Goal: Task Accomplishment & Management: Complete application form

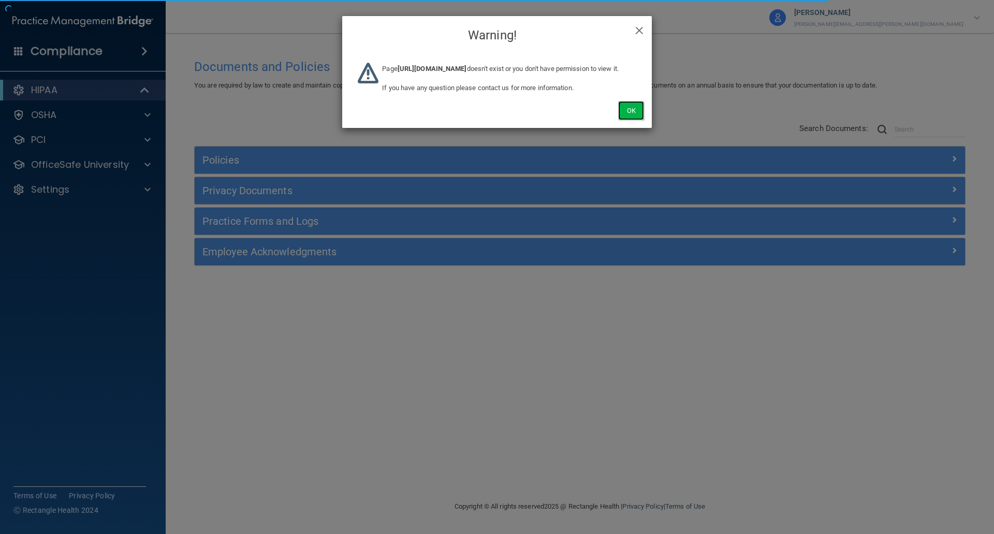
click at [625, 120] on button "Ok" at bounding box center [631, 110] width 26 height 19
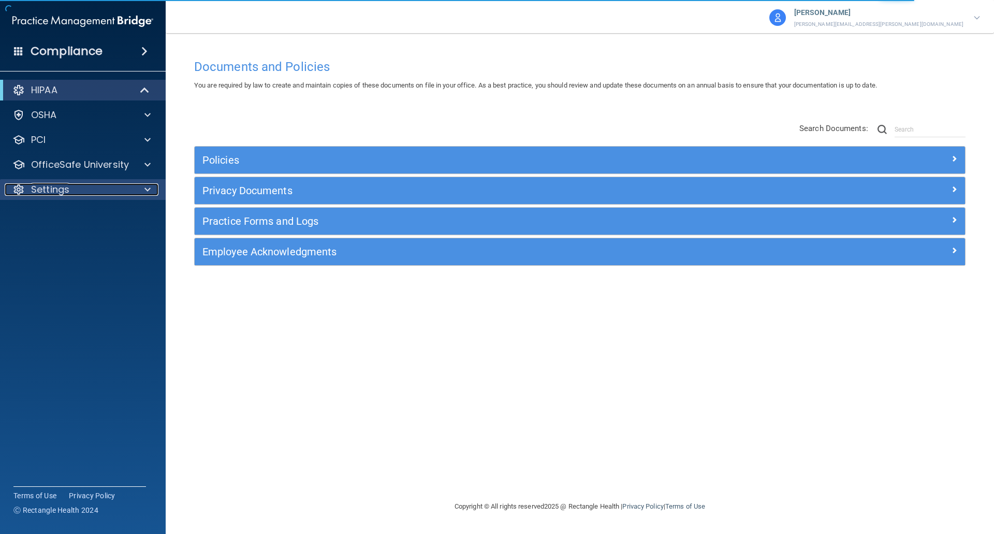
click at [47, 194] on p "Settings" at bounding box center [50, 189] width 38 height 12
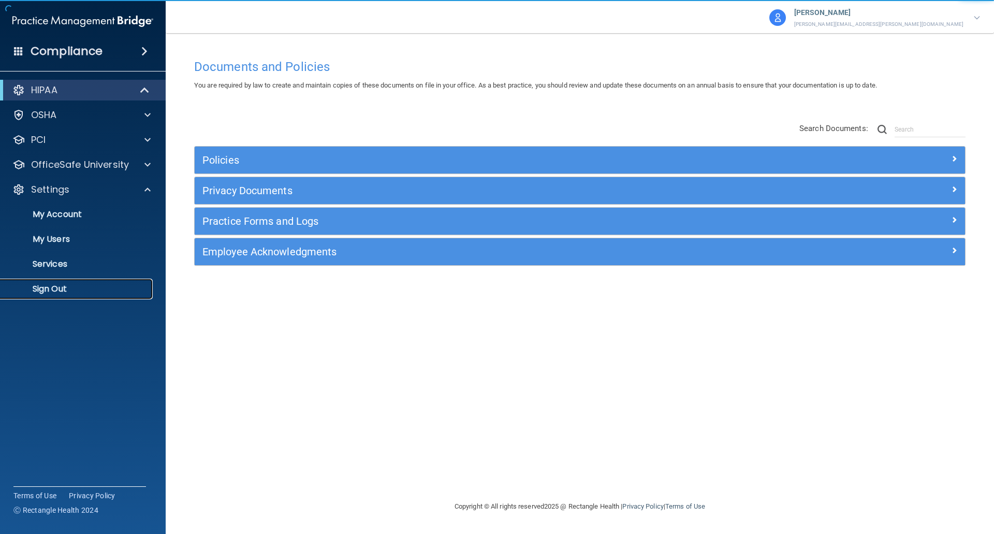
click at [39, 294] on p "Sign Out" at bounding box center [77, 289] width 141 height 10
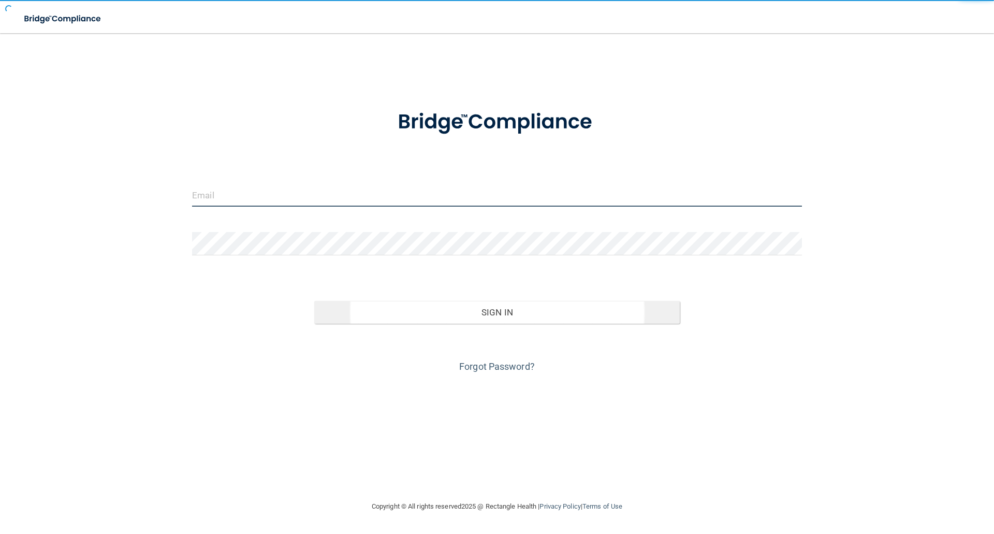
type input "[EMAIL_ADDRESS][DOMAIN_NAME]"
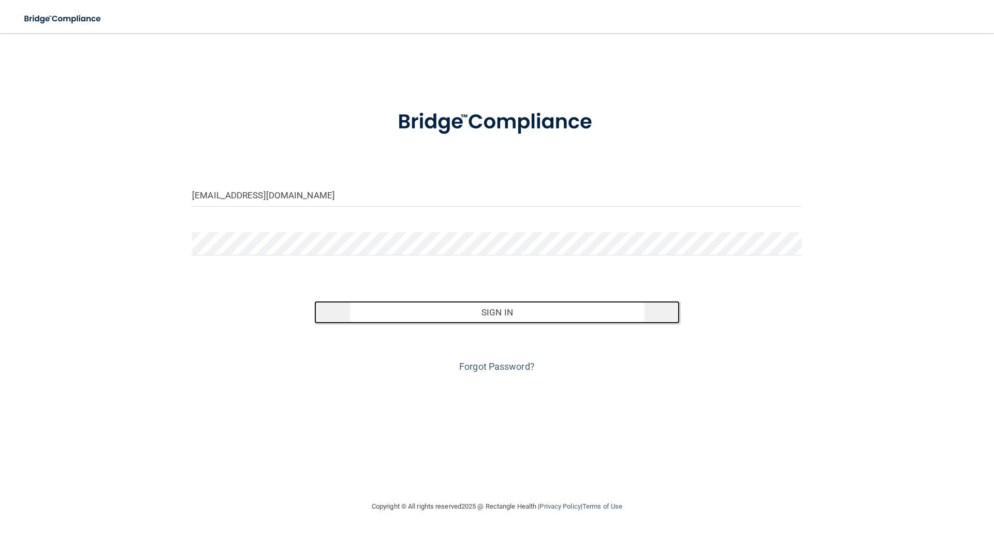
click at [513, 315] on button "Sign In" at bounding box center [497, 312] width 366 height 23
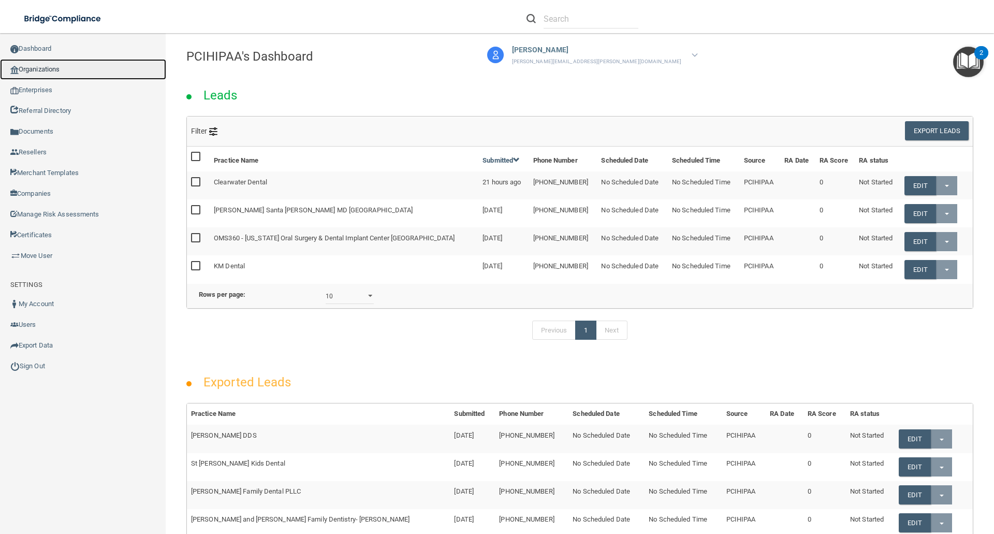
click at [53, 65] on link "Organizations" at bounding box center [83, 69] width 166 height 21
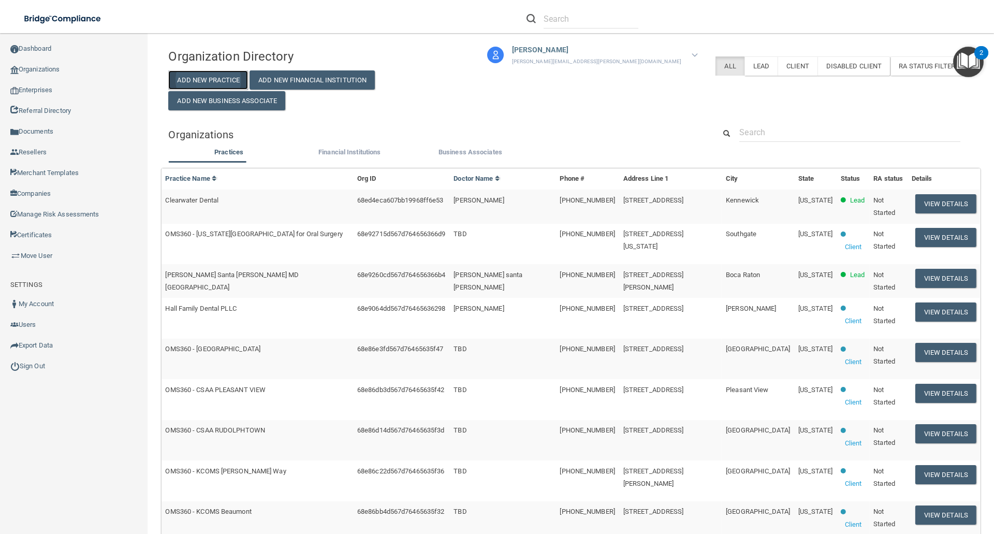
click at [208, 77] on button "Add New Practice" at bounding box center [208, 79] width 80 height 19
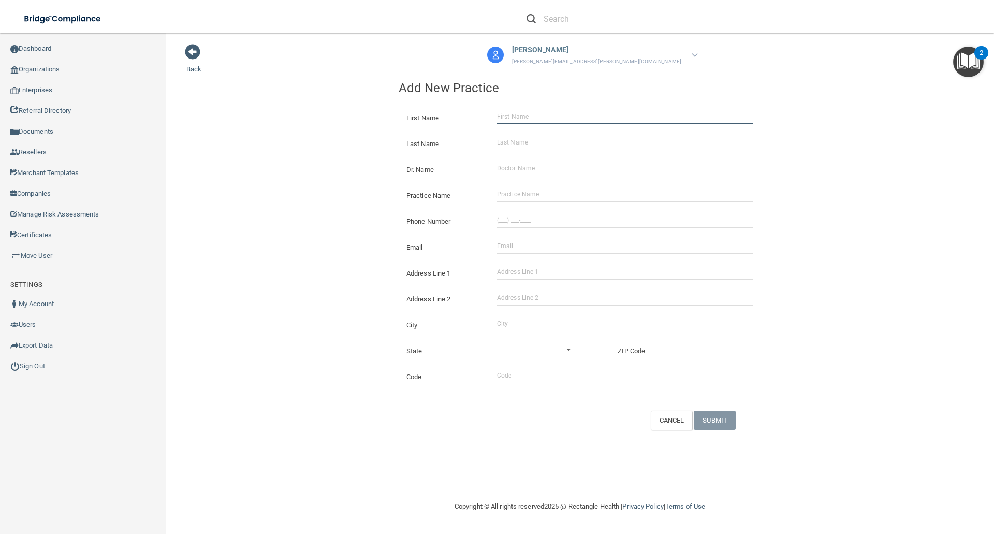
click at [536, 117] on input "First Name" at bounding box center [625, 117] width 256 height 16
click at [533, 119] on input "First Name" at bounding box center [625, 117] width 256 height 16
click at [526, 112] on input "Ash" at bounding box center [625, 117] width 256 height 16
type input "Ashkan"
type input "[PERSON_NAME]"
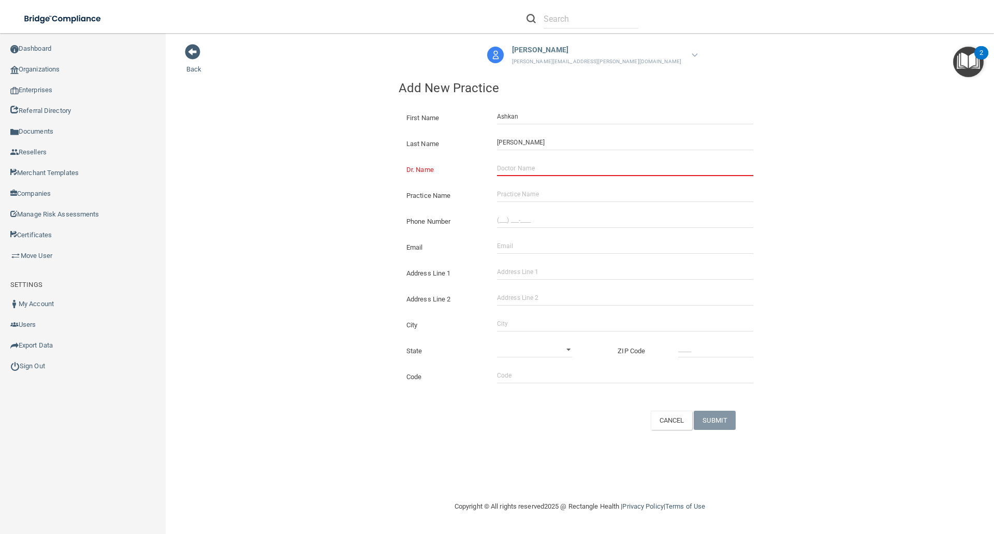
click at [520, 166] on input "Dr. Name" at bounding box center [625, 168] width 256 height 16
type input "[PERSON_NAME]"
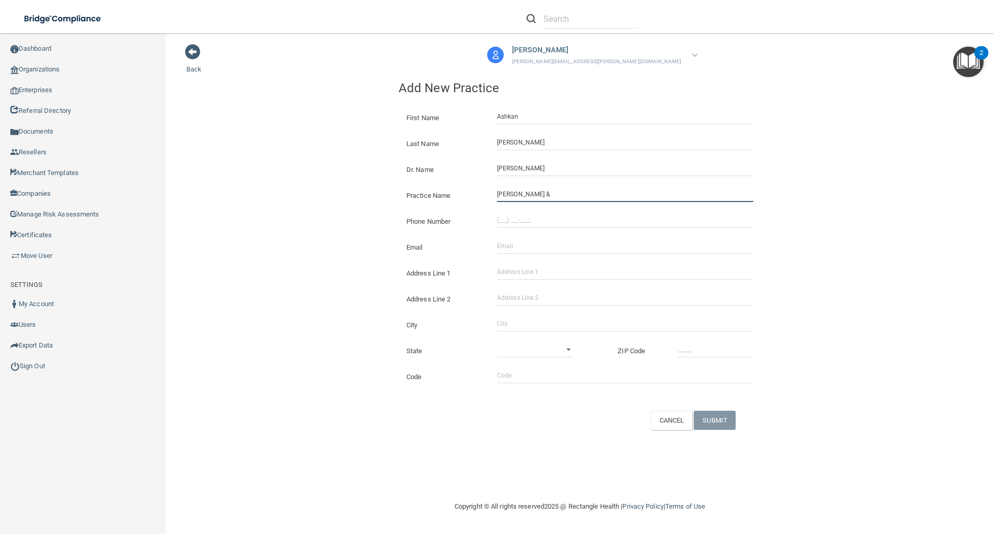
click at [549, 195] on input "Alizadeh &" at bounding box center [625, 194] width 256 height 16
type input "[PERSON_NAME] & [PERSON_NAME] Dental Group"
type input "[PHONE_NUMBER]"
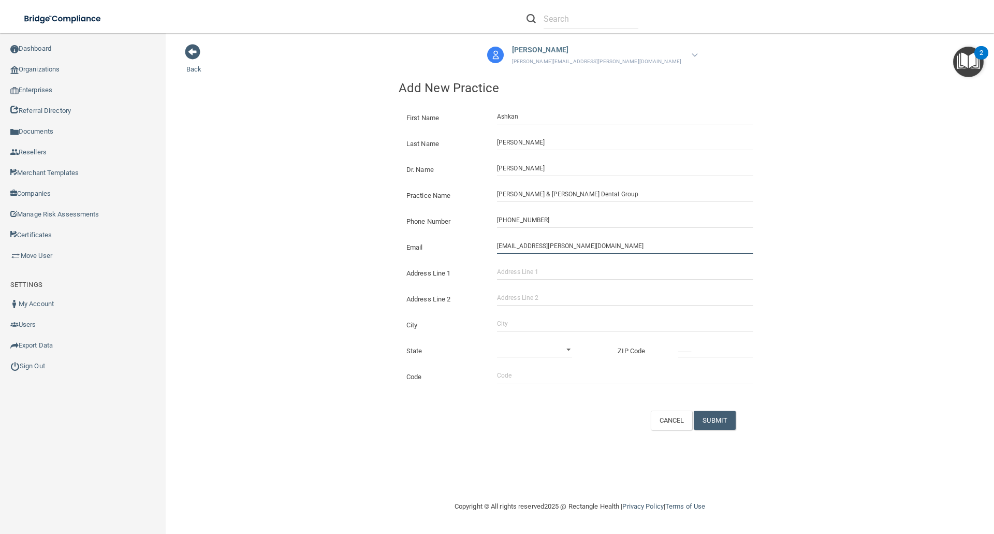
type input "[EMAIL_ADDRESS][PERSON_NAME][DOMAIN_NAME]"
type input "905 Secret River Dental Group"
type input "Suite C"
type input "[GEOGRAPHIC_DATA]"
select select "4"
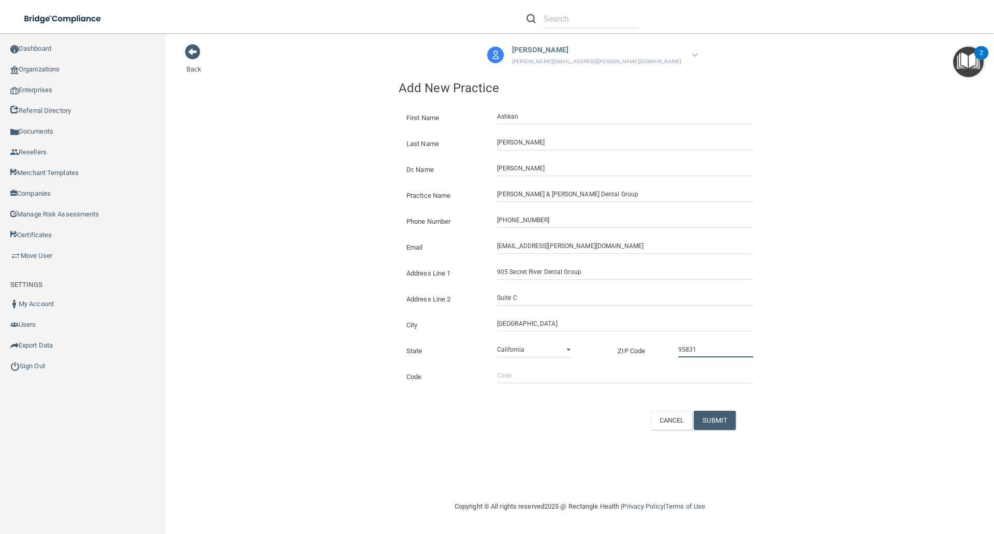
type input "95831"
click at [507, 371] on input "Code" at bounding box center [625, 375] width 256 height 16
type input "PCIHIPAA"
click at [719, 418] on button "SUBMIT" at bounding box center [715, 419] width 42 height 19
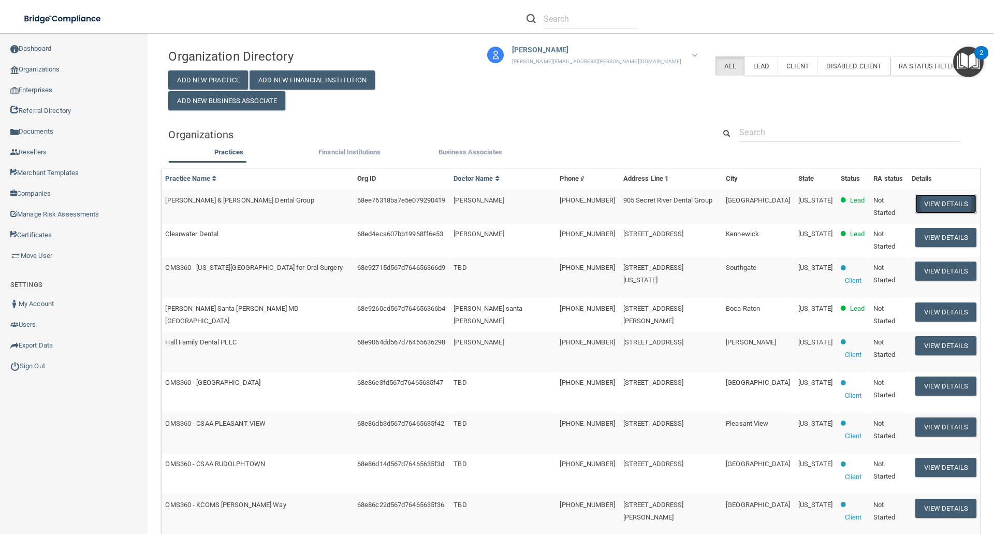
click at [933, 200] on button "View Details" at bounding box center [945, 203] width 61 height 19
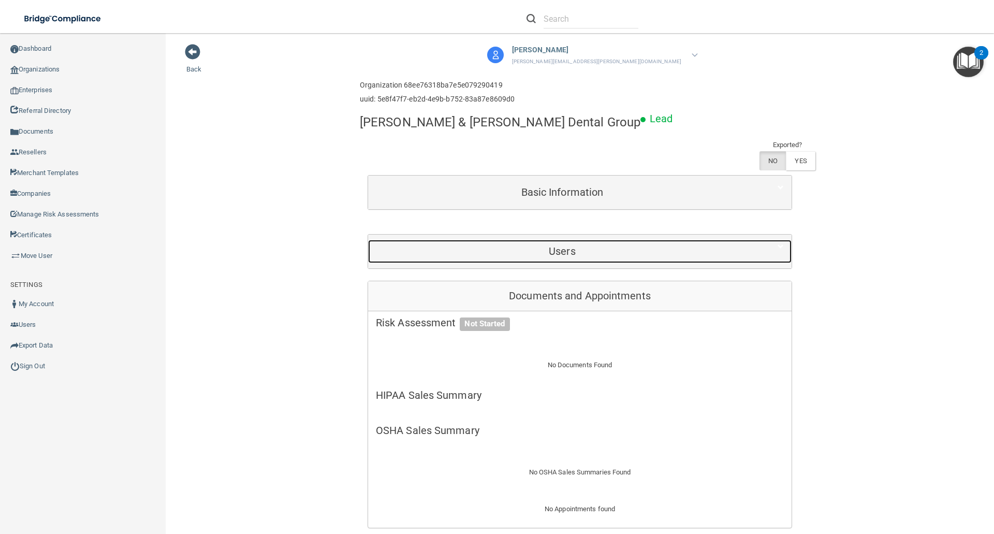
click at [568, 240] on div "Users" at bounding box center [562, 251] width 388 height 23
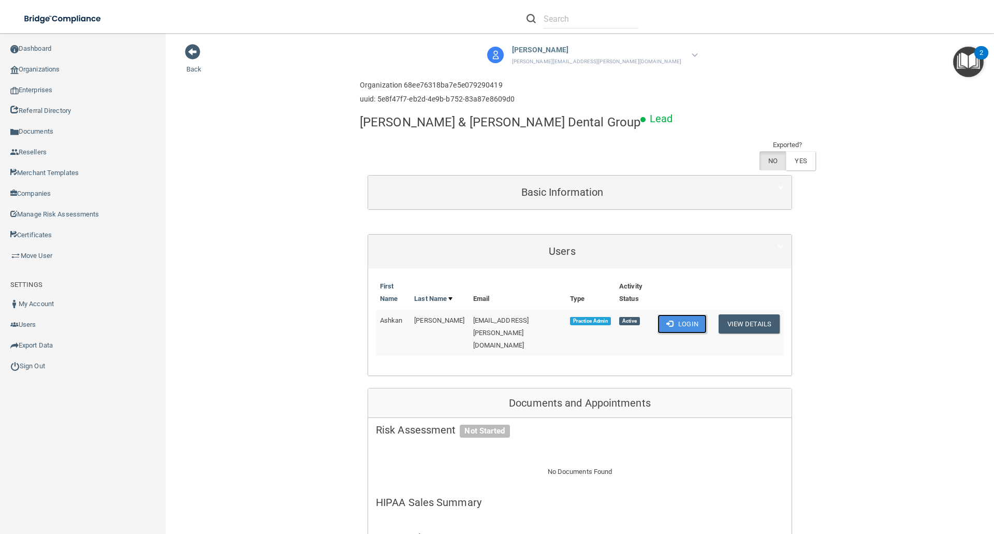
click at [682, 314] on button "Login" at bounding box center [681, 323] width 49 height 19
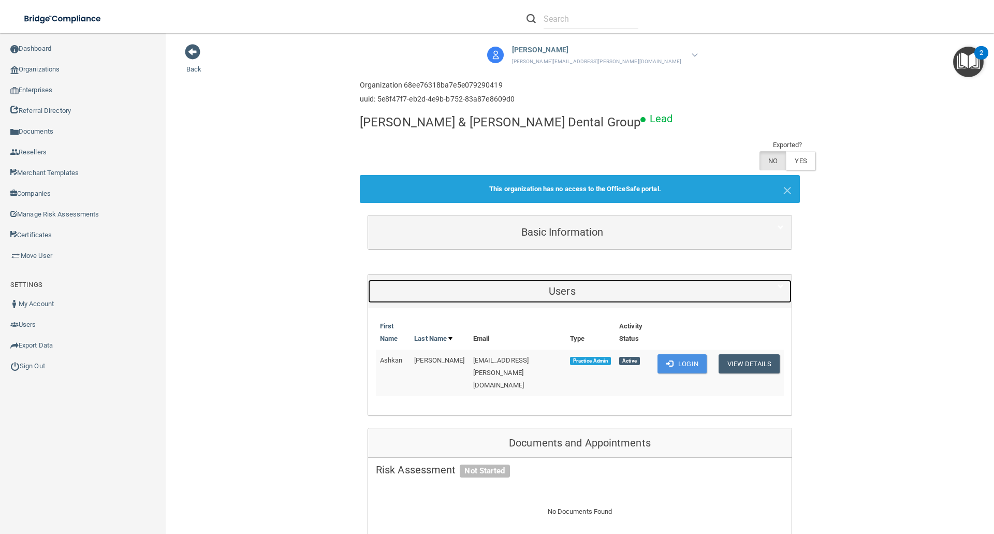
click at [674, 285] on h5 "Users" at bounding box center [562, 290] width 373 height 11
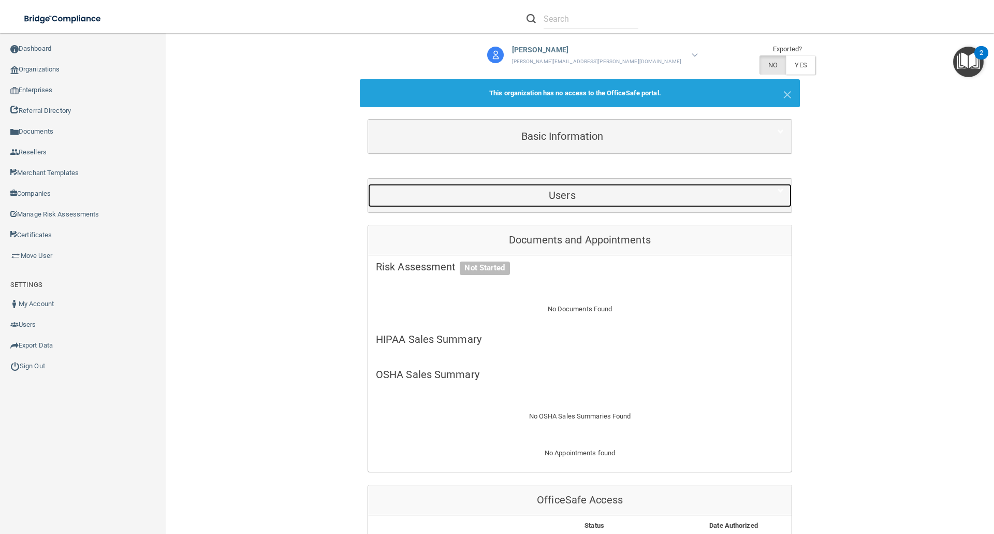
scroll to position [259, 0]
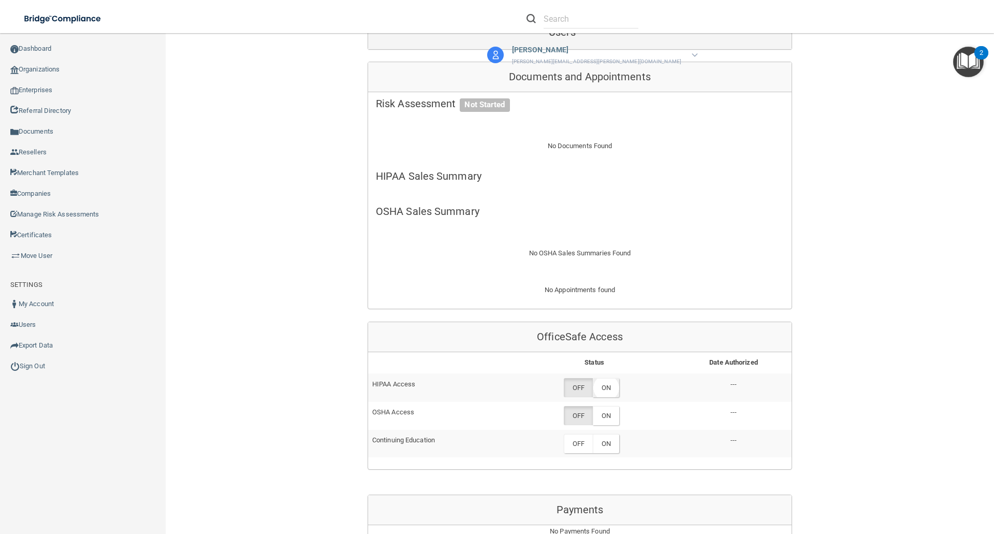
click at [609, 378] on label "ON" at bounding box center [606, 387] width 26 height 19
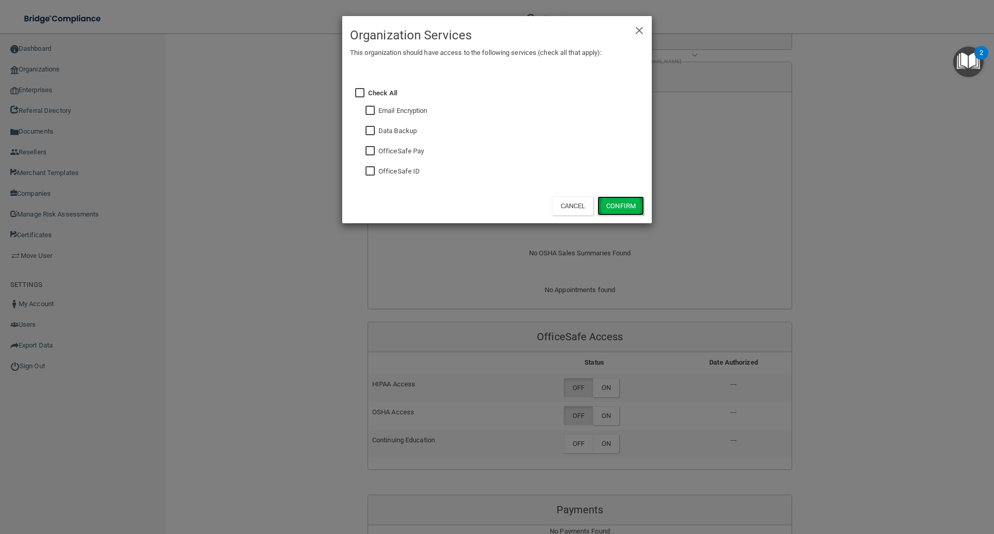
click at [628, 205] on button "Confirm" at bounding box center [620, 205] width 47 height 19
click at [606, 387] on div "× Close Organization Services This organization should have access to the follo…" at bounding box center [497, 267] width 994 height 534
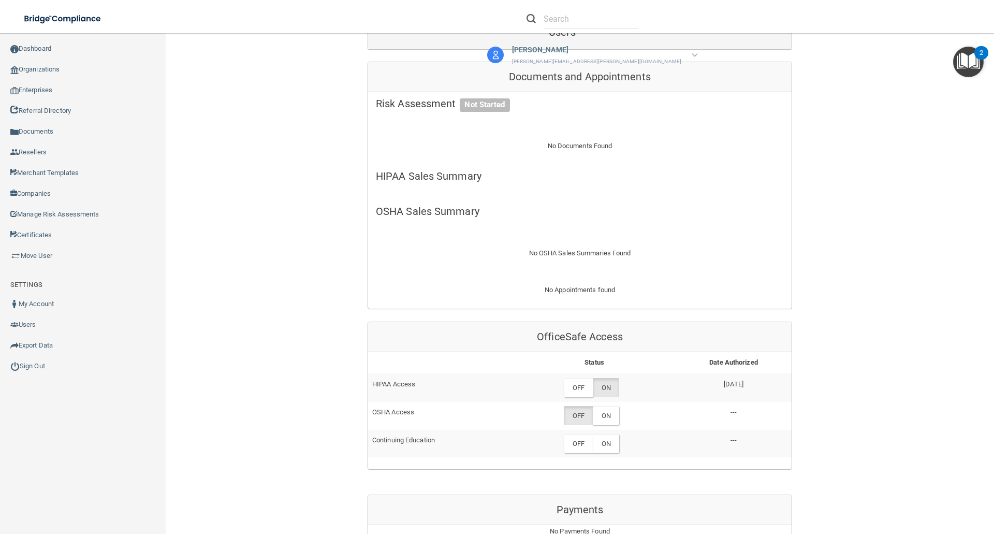
click at [606, 406] on label "ON" at bounding box center [606, 415] width 26 height 19
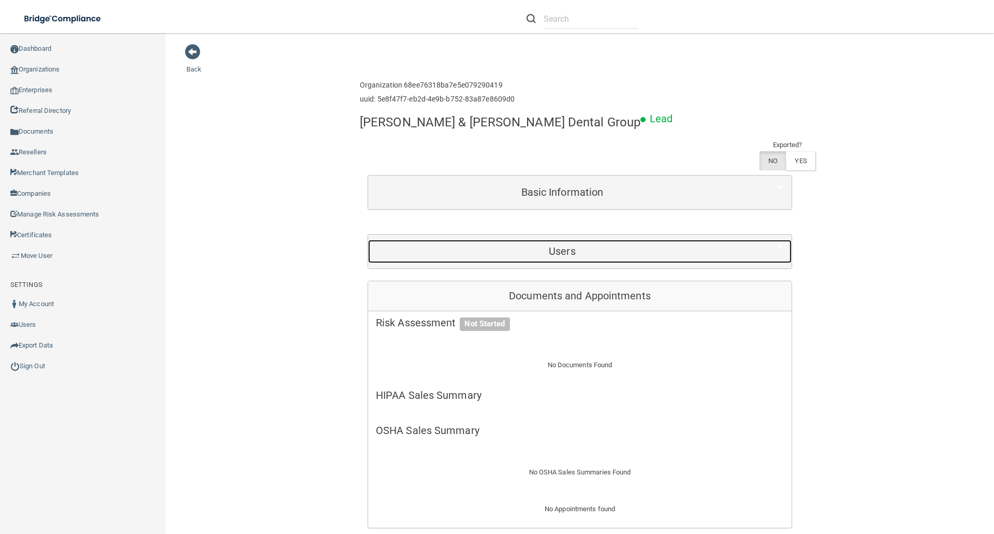
click at [547, 245] on h5 "Users" at bounding box center [562, 250] width 373 height 11
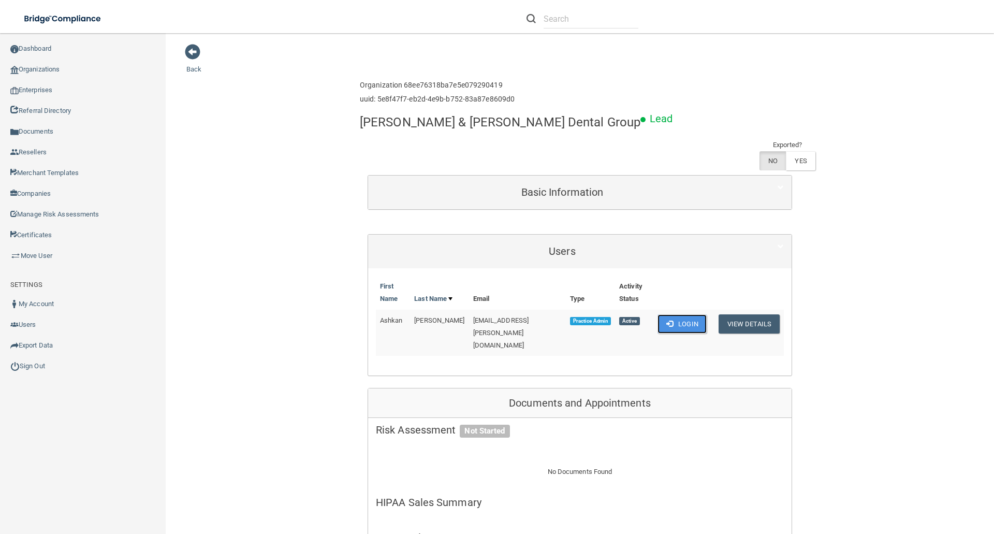
drag, startPoint x: 684, startPoint y: 295, endPoint x: 464, endPoint y: 299, distance: 220.0
click at [685, 314] on button "Login" at bounding box center [681, 323] width 49 height 19
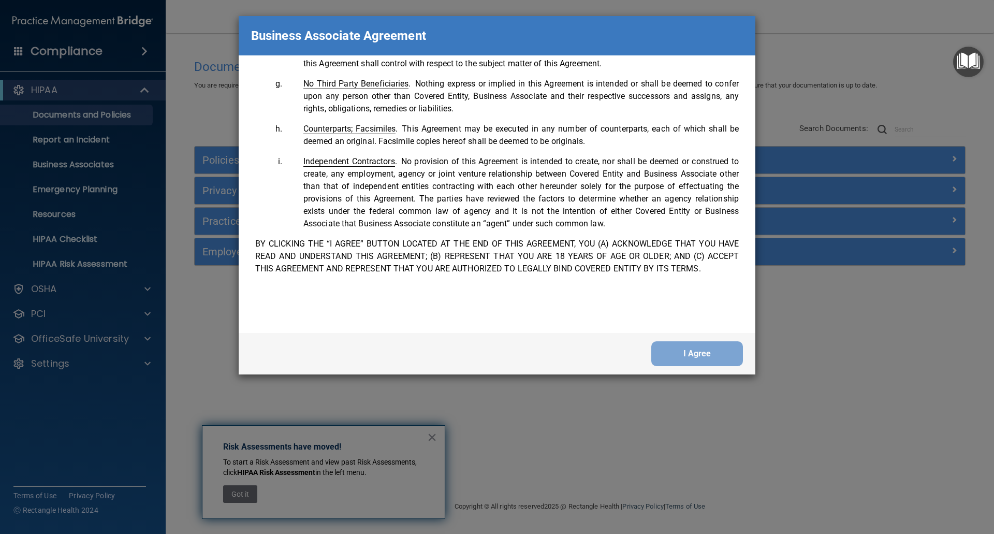
scroll to position [2111, 0]
click at [702, 346] on button "I Agree" at bounding box center [697, 353] width 92 height 25
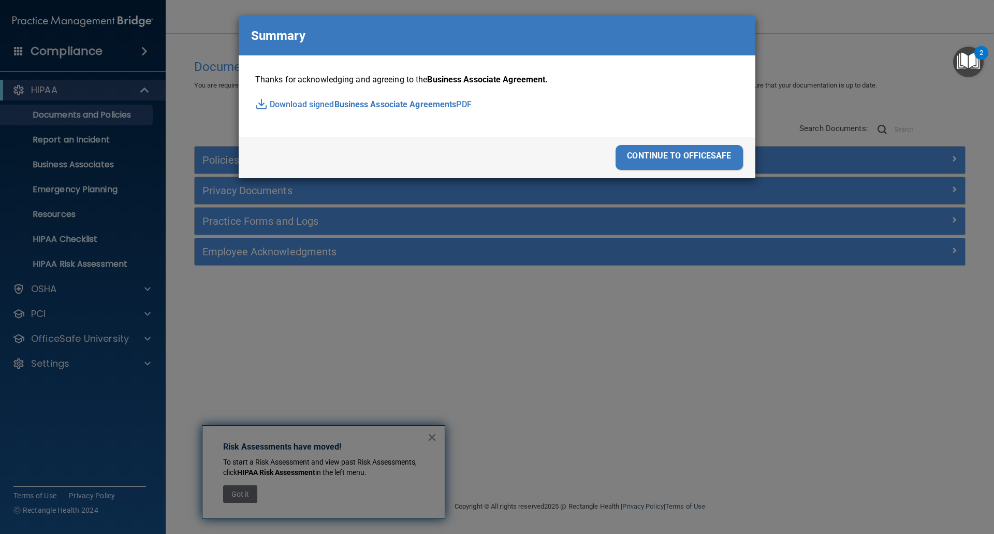
click at [694, 157] on div "continue to officesafe" at bounding box center [678, 157] width 127 height 25
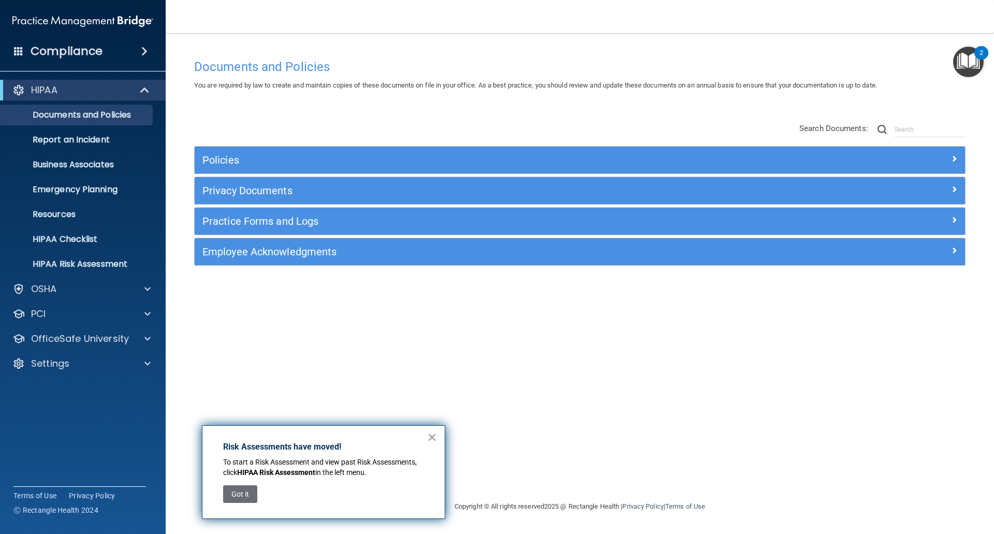
click at [433, 431] on button "×" at bounding box center [432, 437] width 10 height 17
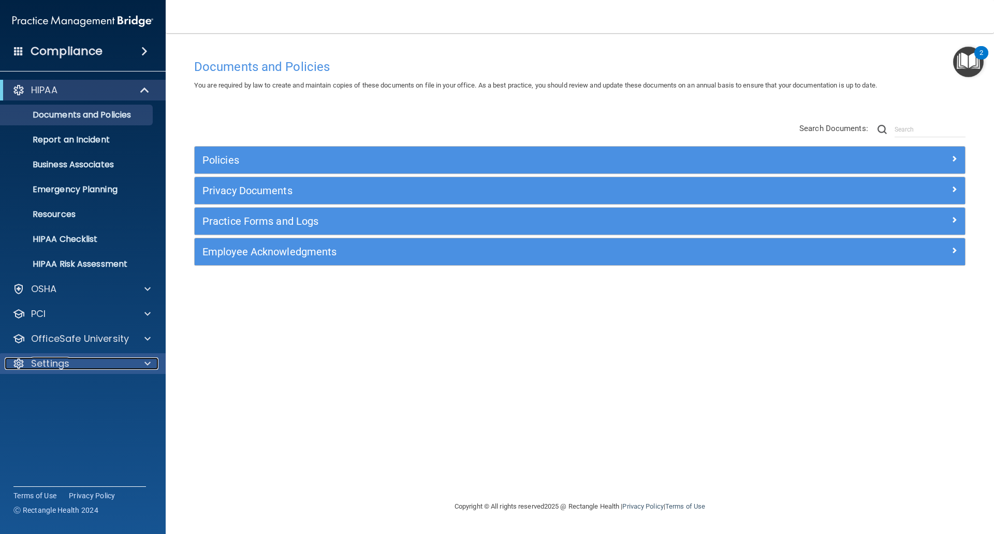
click at [62, 365] on p "Settings" at bounding box center [50, 363] width 38 height 12
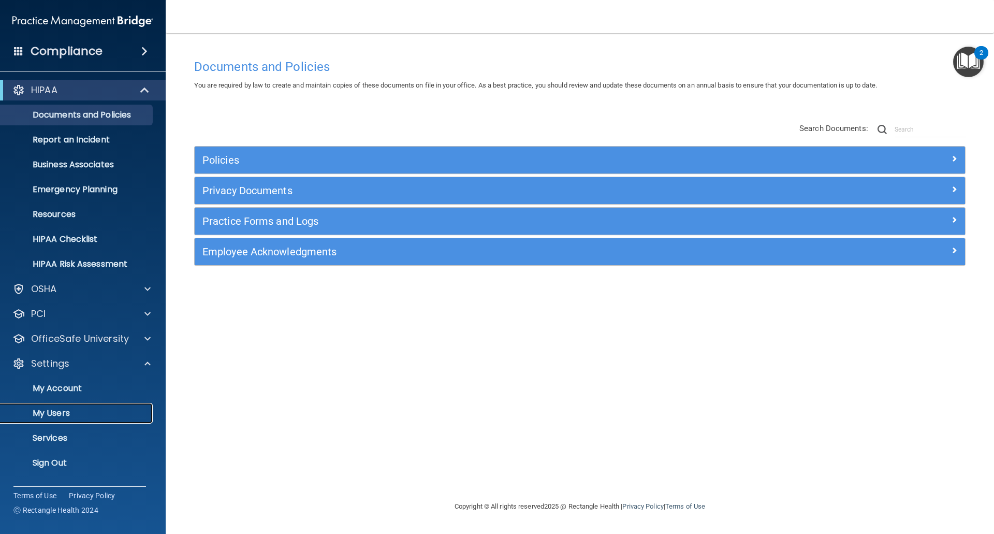
click at [46, 408] on p "My Users" at bounding box center [77, 413] width 141 height 10
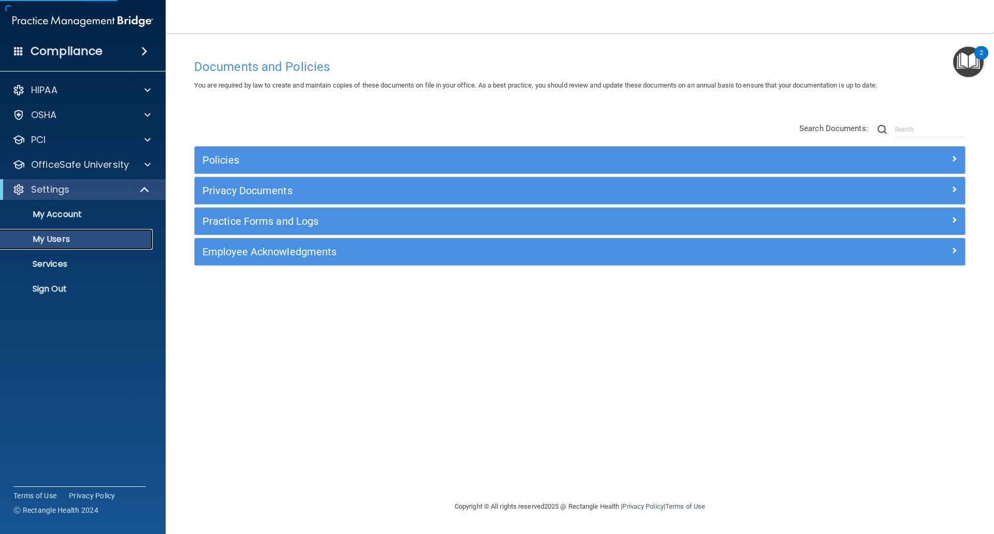
select select "20"
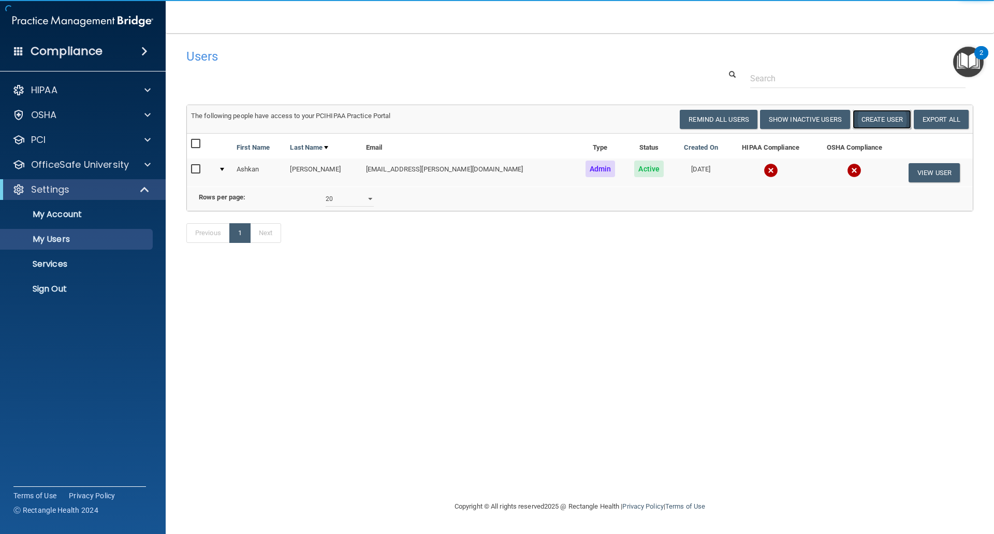
click at [886, 116] on button "Create User" at bounding box center [881, 119] width 58 height 19
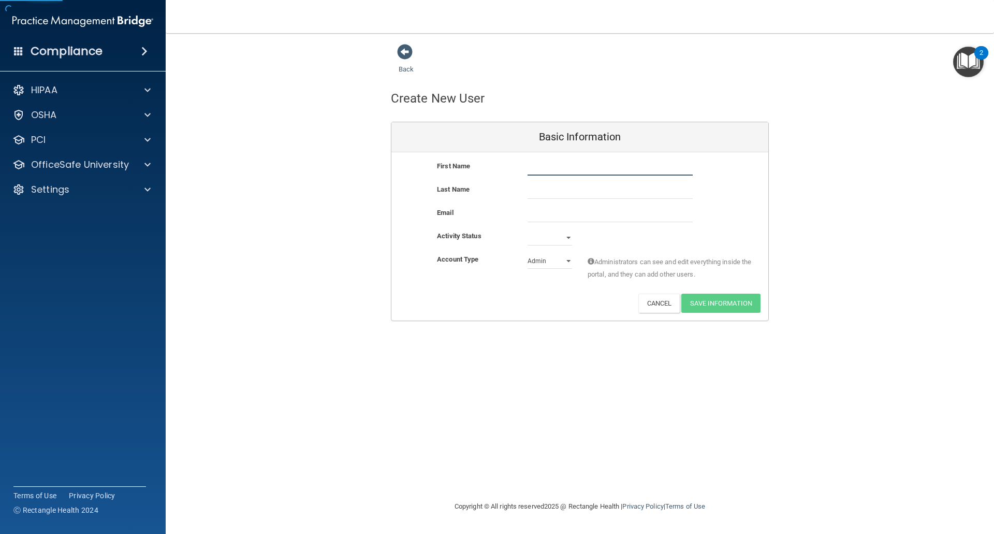
drag, startPoint x: 547, startPoint y: 168, endPoint x: 544, endPoint y: 176, distance: 8.8
click at [547, 168] on input "text" at bounding box center [609, 168] width 165 height 16
type input "[PERSON_NAME]"
click at [529, 214] on input "email" at bounding box center [609, 215] width 165 height 16
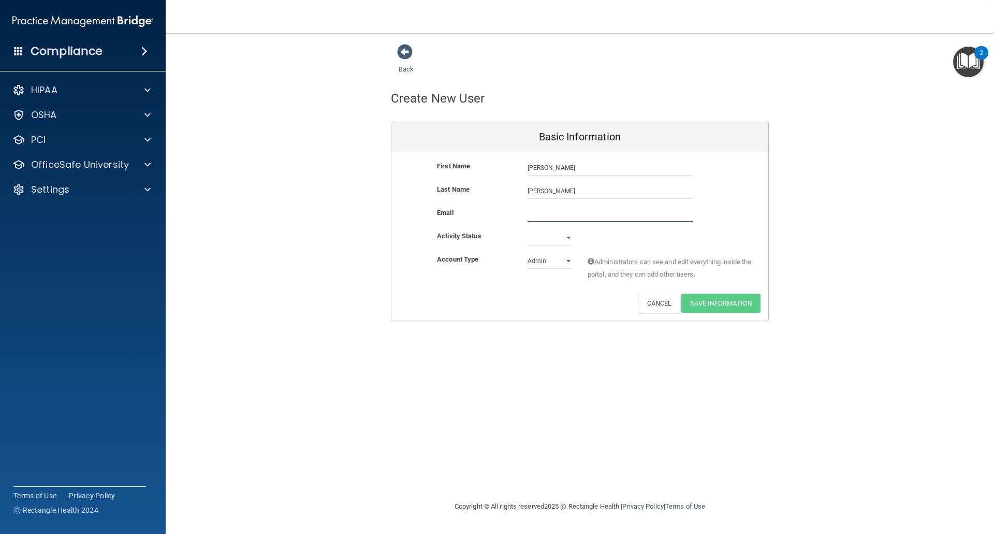
paste input "mailto:Alisia@jstreetdentalgroup.com"
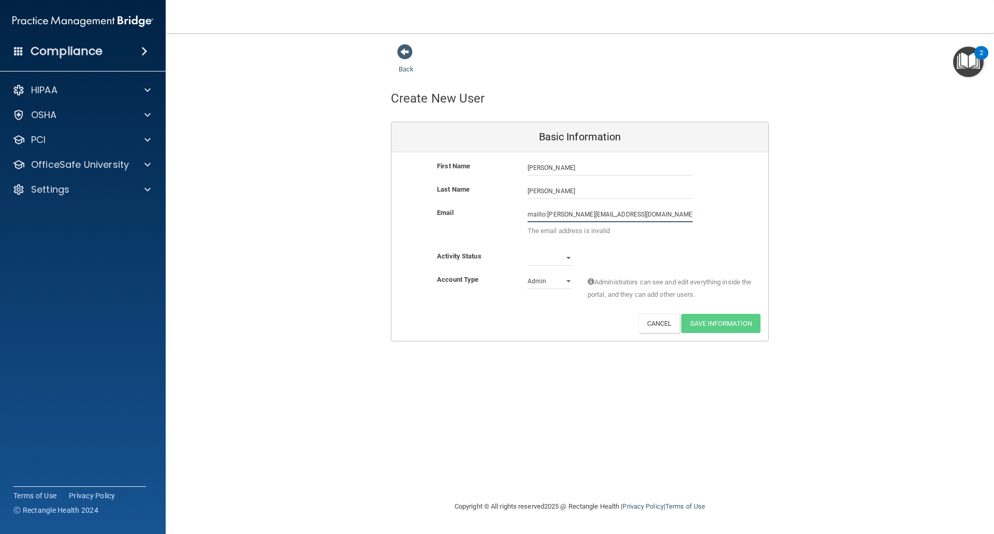
click at [547, 216] on input "mailto:Alisia@jstreetdentalgroup.com" at bounding box center [609, 215] width 165 height 16
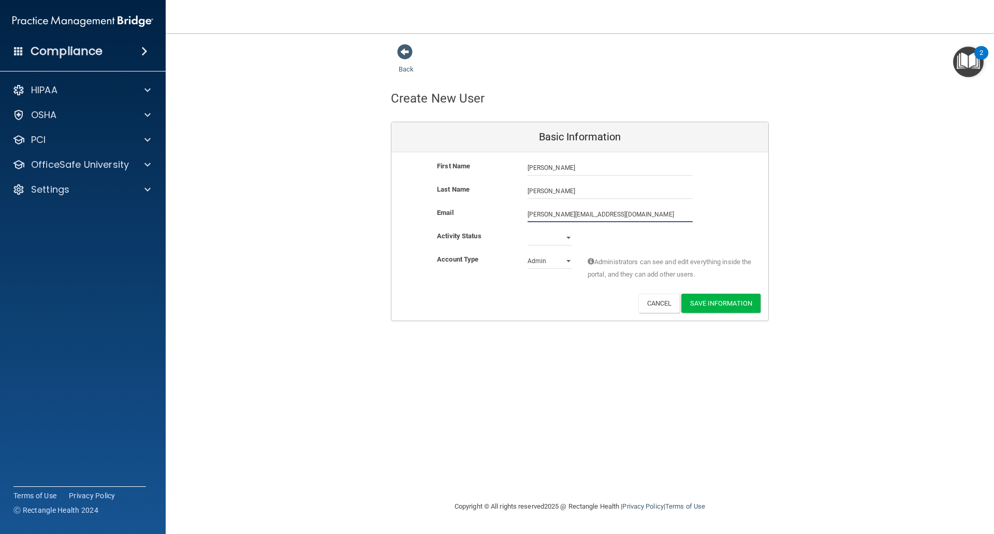
type input "Alisia@jstreetdentalgroup.com"
click at [531, 243] on select "Active Inactive" at bounding box center [549, 238] width 45 height 16
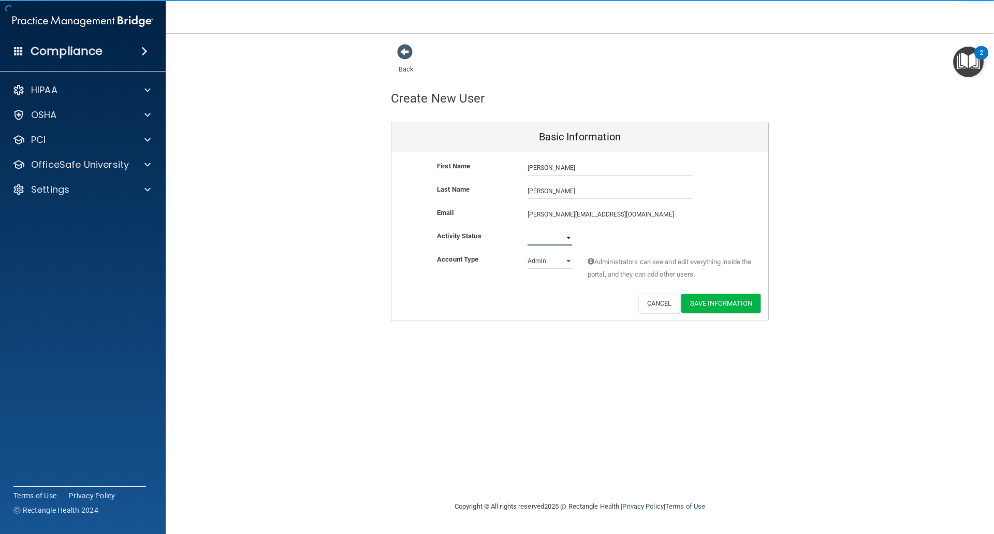
select select "active"
click at [527, 230] on select "Active Inactive" at bounding box center [549, 238] width 45 height 16
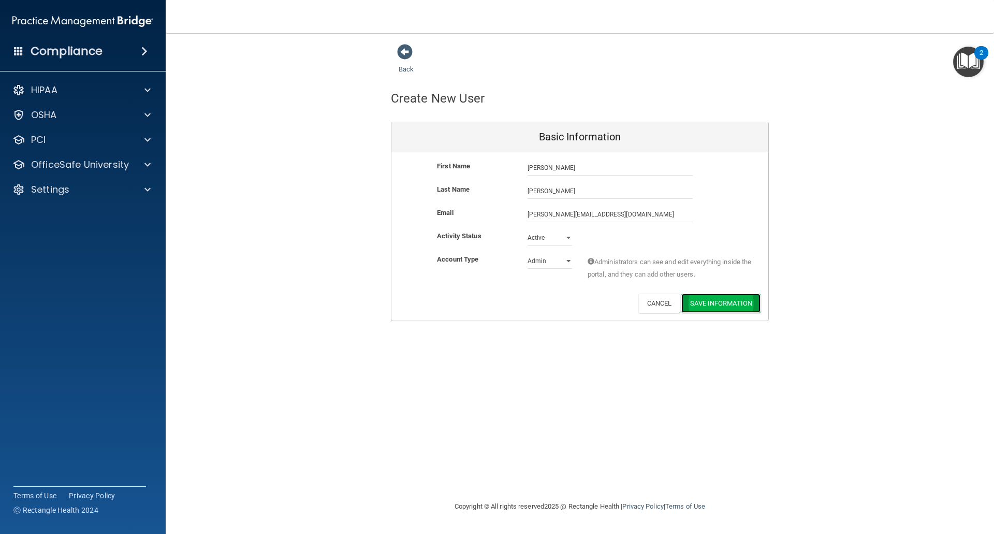
click at [733, 304] on button "Save Information" at bounding box center [720, 302] width 79 height 19
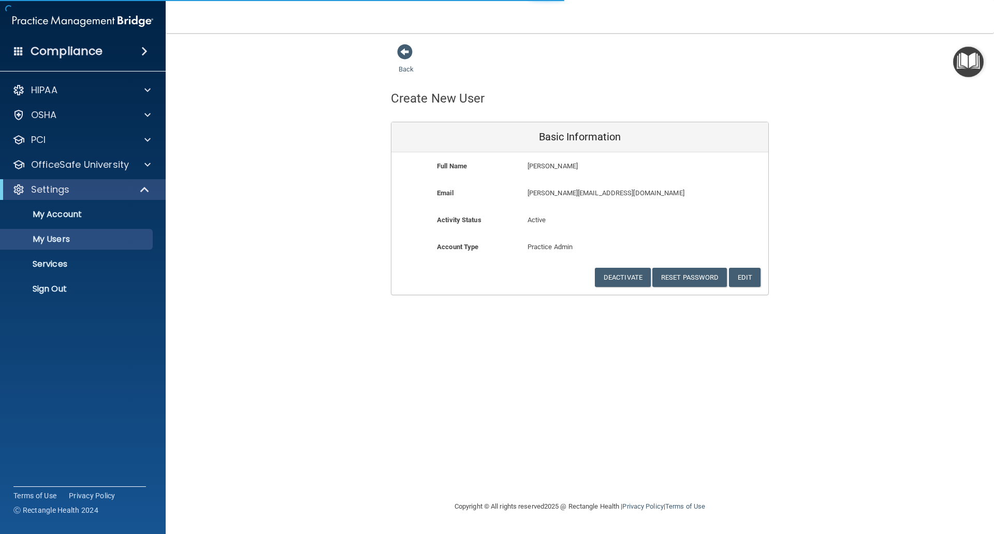
select select "20"
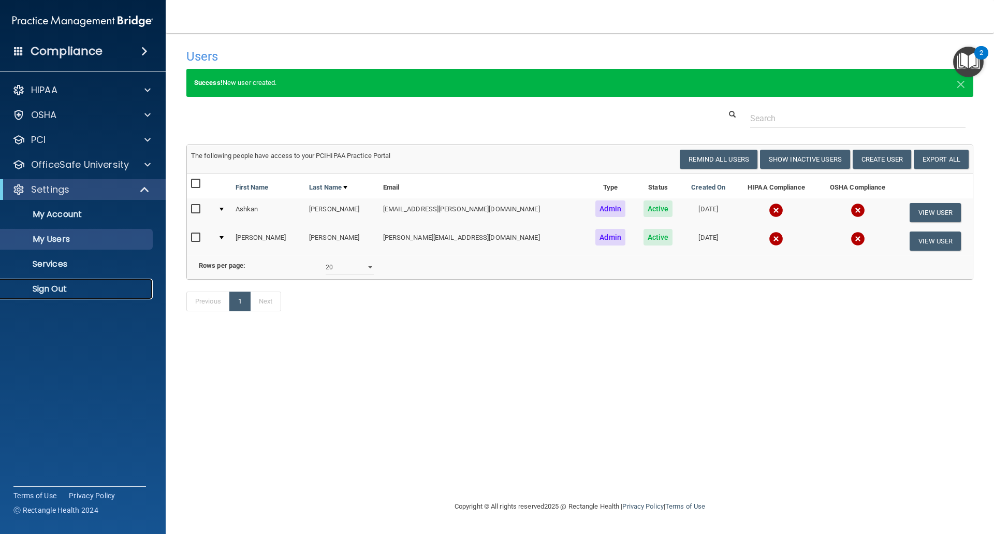
click at [59, 291] on p "Sign Out" at bounding box center [77, 289] width 141 height 10
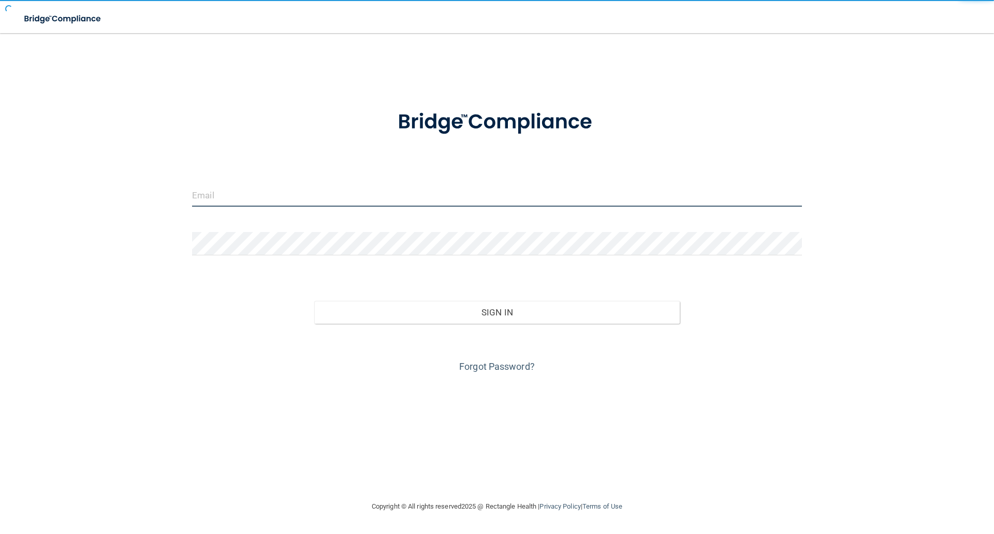
type input "elizabethc@pcihipaa.com"
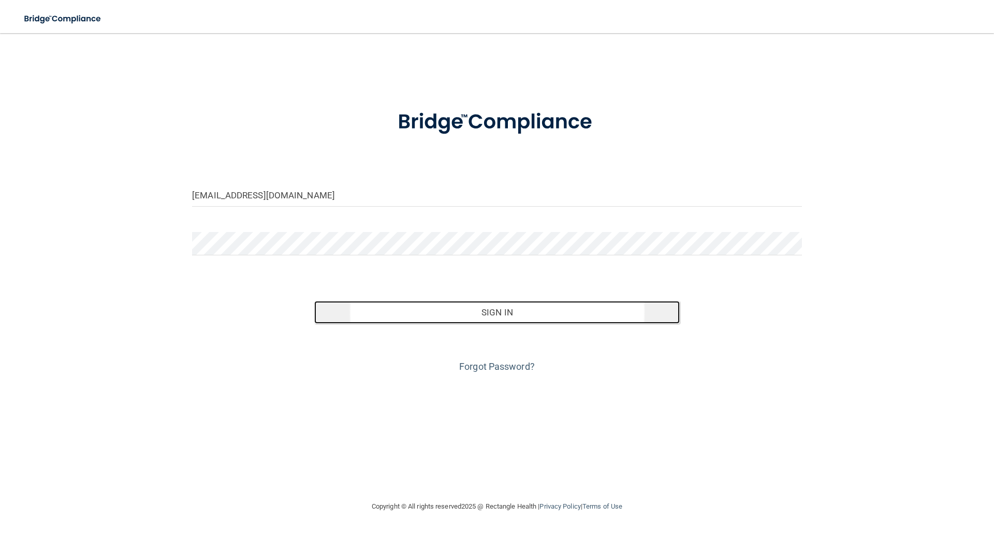
click at [551, 311] on button "Sign In" at bounding box center [497, 312] width 366 height 23
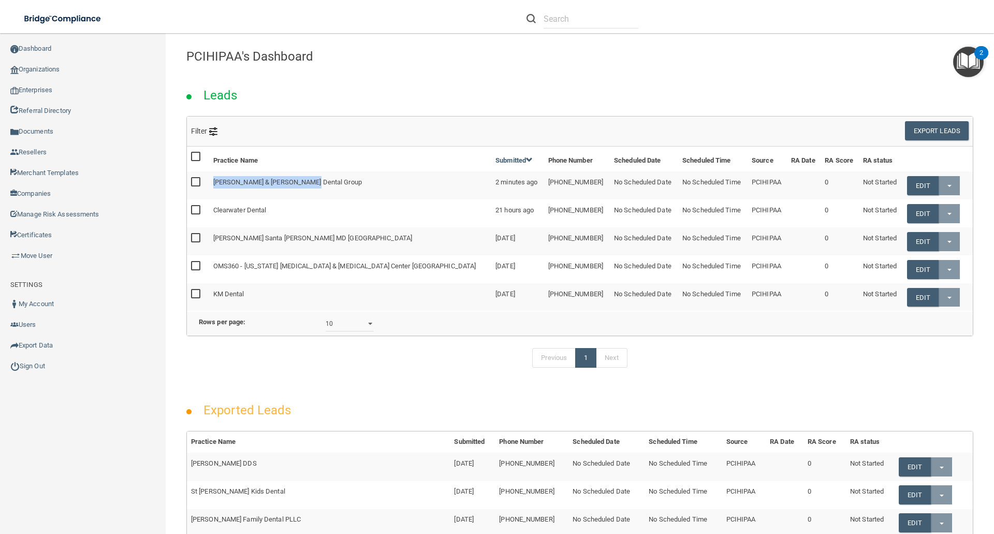
drag, startPoint x: 212, startPoint y: 186, endPoint x: 315, endPoint y: 185, distance: 103.5
click at [315, 185] on td "[PERSON_NAME] & [PERSON_NAME] Dental Group" at bounding box center [350, 185] width 282 height 28
click at [120, 263] on link "Move User" at bounding box center [83, 255] width 166 height 21
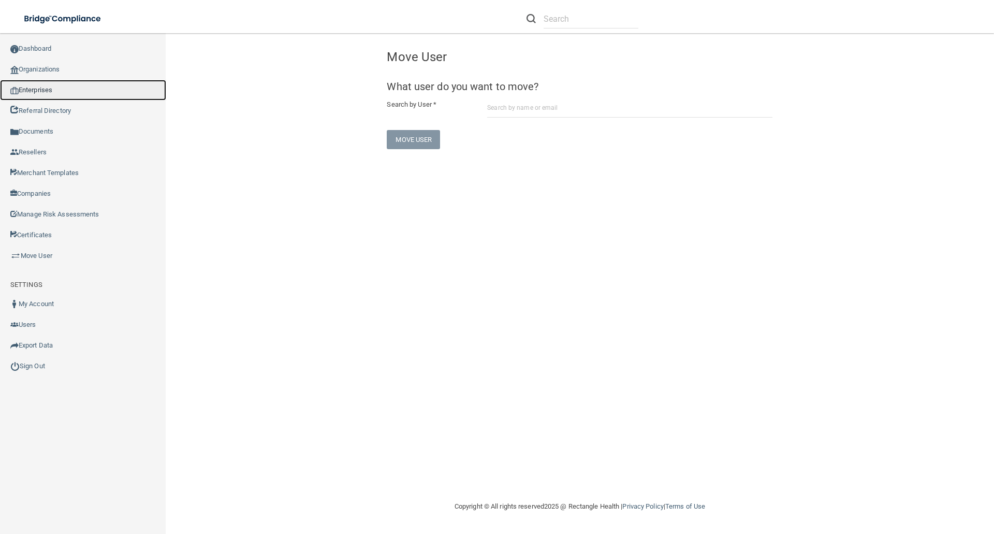
click at [39, 91] on link "Enterprises" at bounding box center [83, 90] width 166 height 21
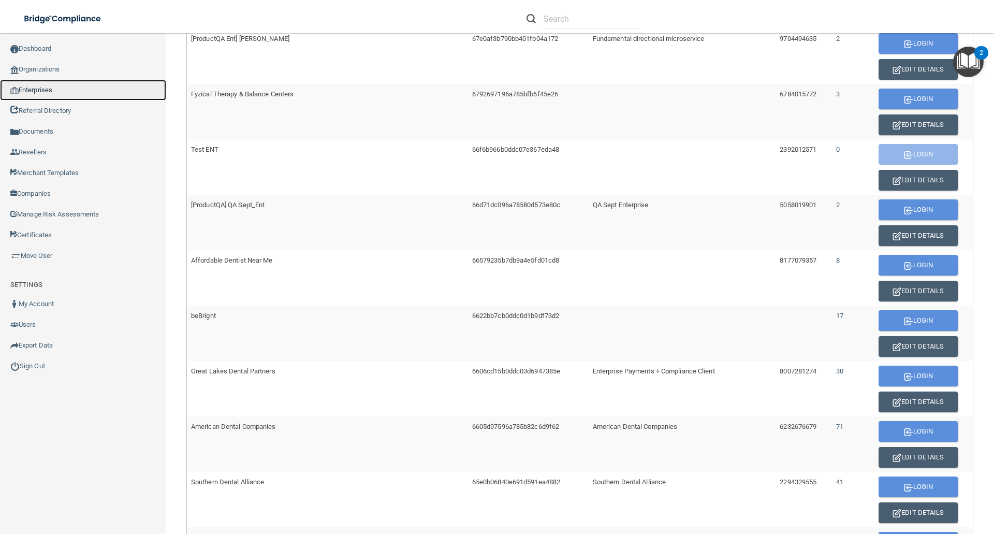
scroll to position [414, 0]
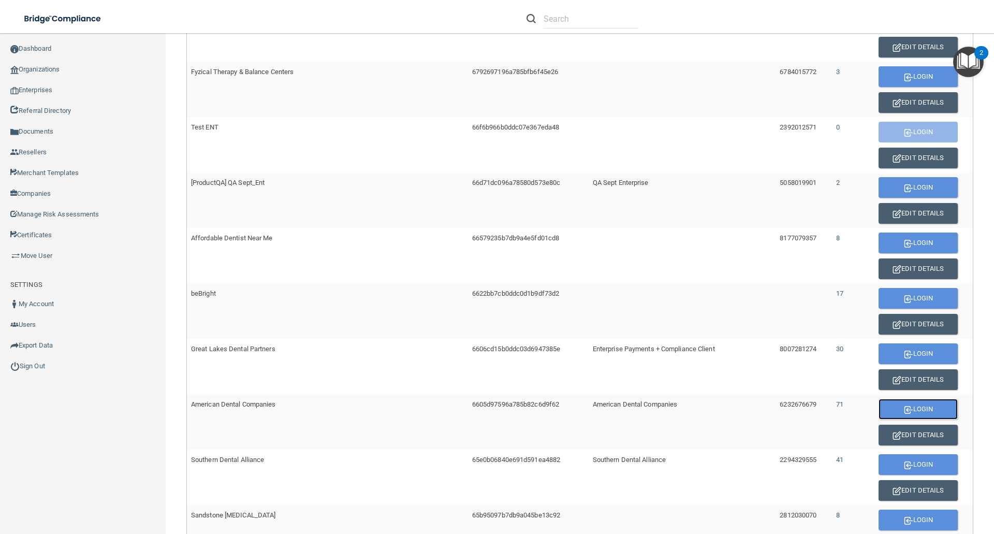
click at [921, 410] on button "Login" at bounding box center [917, 409] width 79 height 21
drag, startPoint x: 395, startPoint y: 406, endPoint x: 492, endPoint y: 406, distance: 96.8
click at [492, 406] on td "6605d97596a785b82c6d9f62" at bounding box center [528, 421] width 121 height 55
copy span "6605d97596a785b82c6d9f62"
drag, startPoint x: 902, startPoint y: 432, endPoint x: 781, endPoint y: 433, distance: 121.1
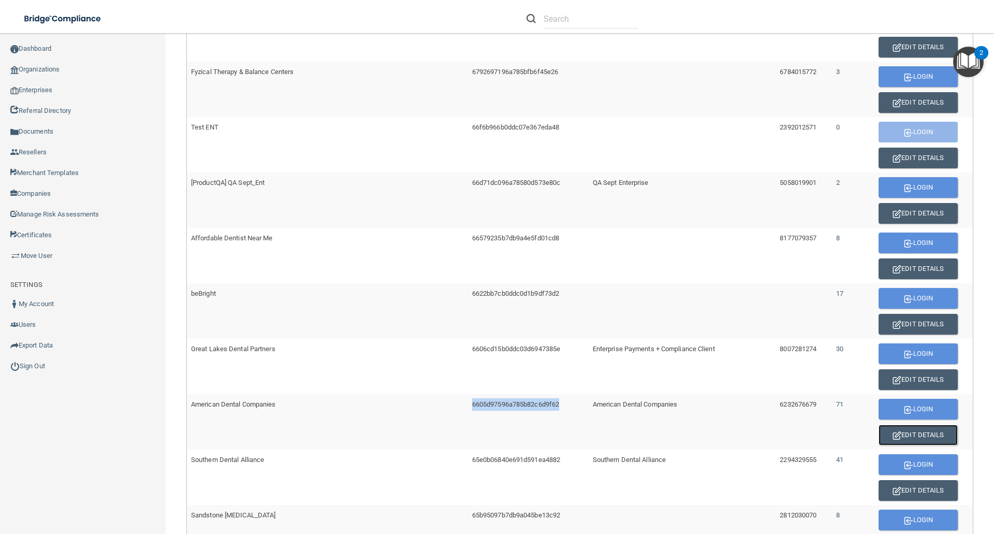
click at [902, 432] on button "Edit Details" at bounding box center [917, 434] width 79 height 21
click at [45, 69] on link "Organizations" at bounding box center [83, 69] width 166 height 21
click at [39, 51] on link "Dashboard" at bounding box center [83, 48] width 166 height 21
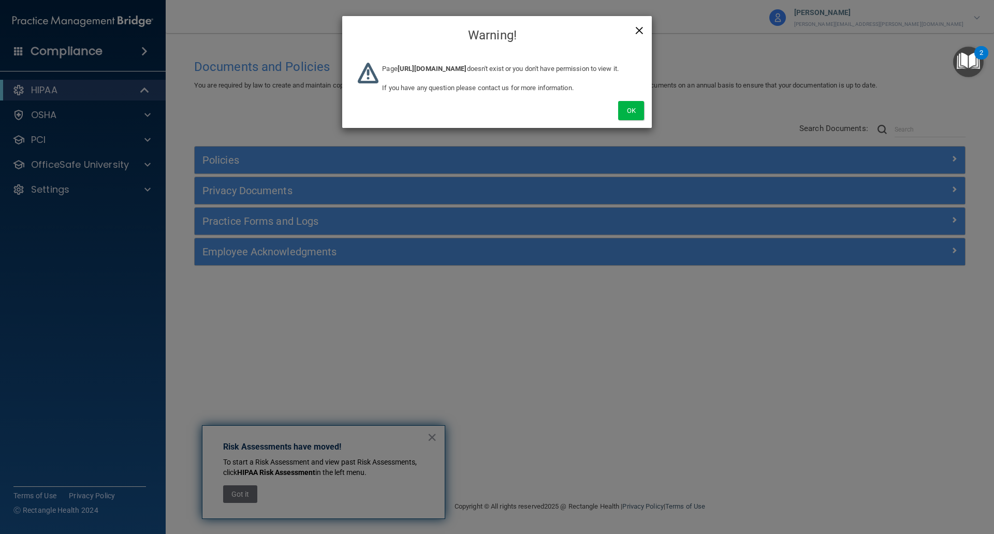
click at [639, 35] on span "×" at bounding box center [639, 29] width 9 height 21
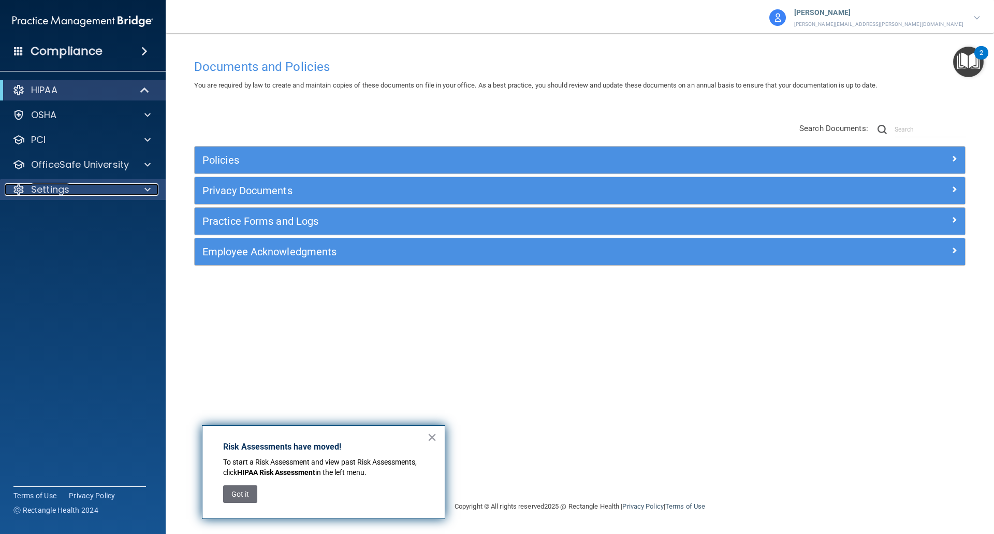
click at [59, 193] on p "Settings" at bounding box center [50, 189] width 38 height 12
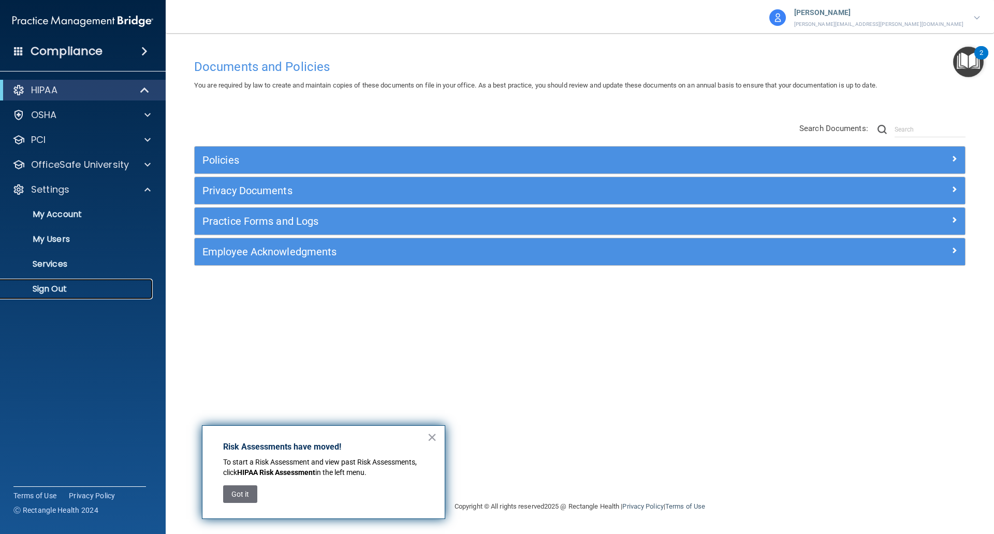
click at [48, 291] on p "Sign Out" at bounding box center [77, 289] width 141 height 10
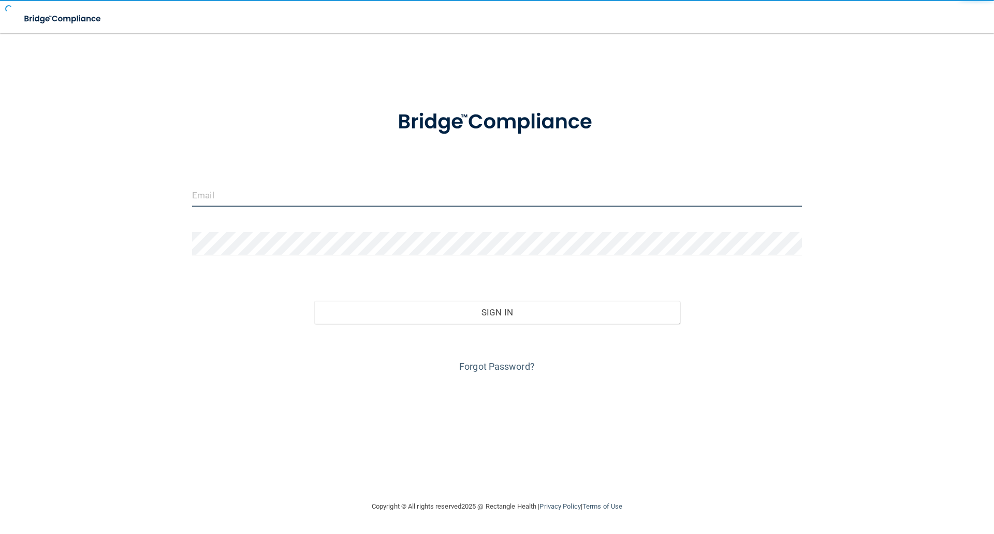
type input "[EMAIL_ADDRESS][DOMAIN_NAME]"
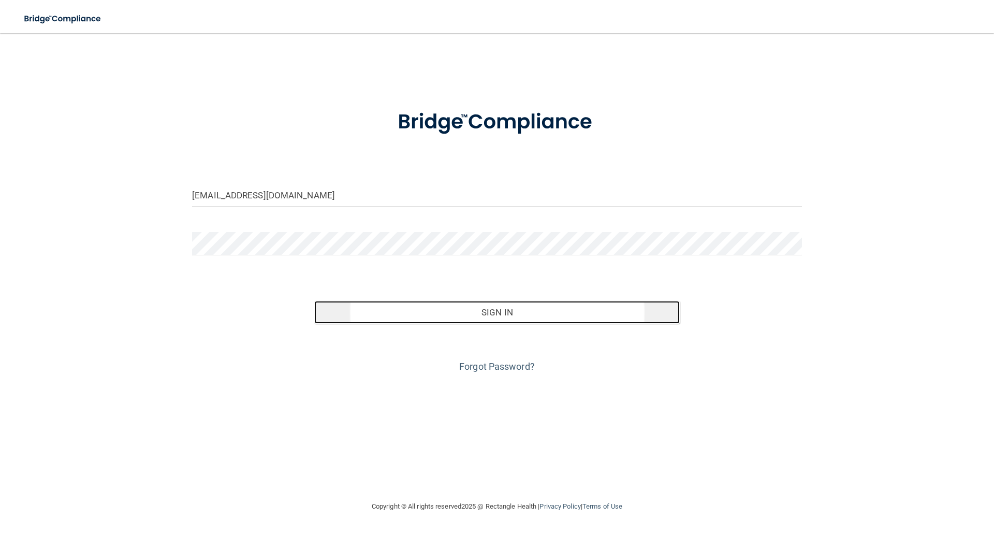
click at [479, 307] on button "Sign In" at bounding box center [497, 312] width 366 height 23
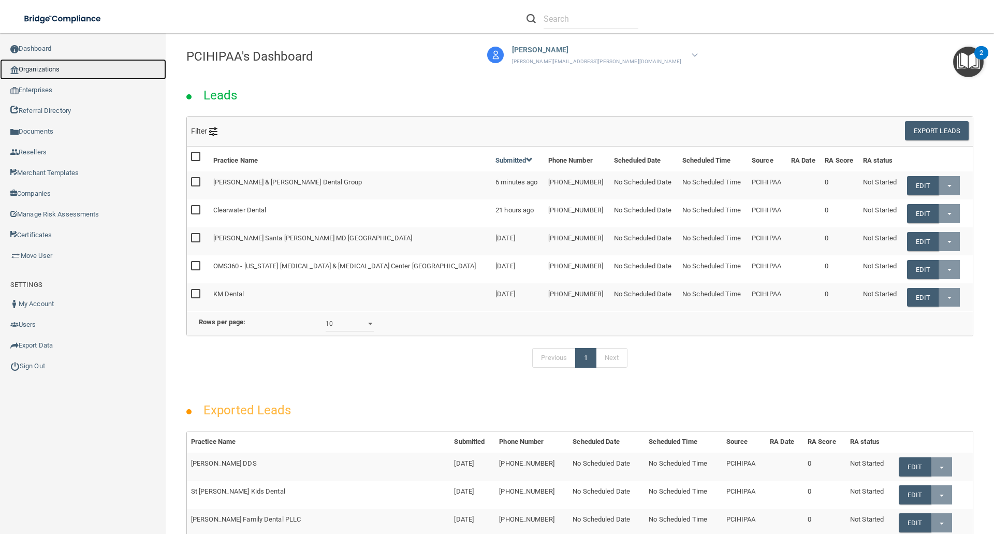
click at [49, 69] on link "Organizations" at bounding box center [83, 69] width 166 height 21
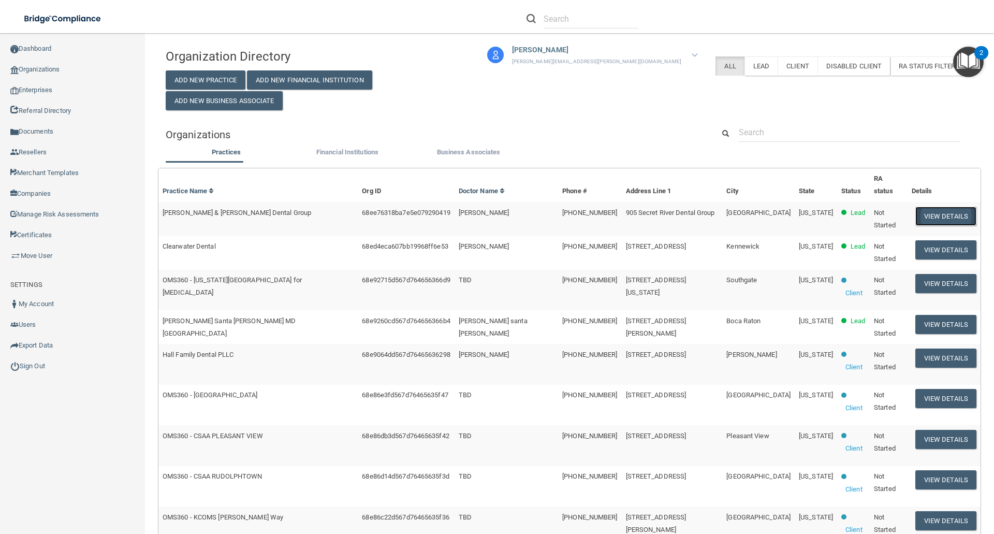
click at [939, 207] on button "View Details" at bounding box center [945, 216] width 61 height 19
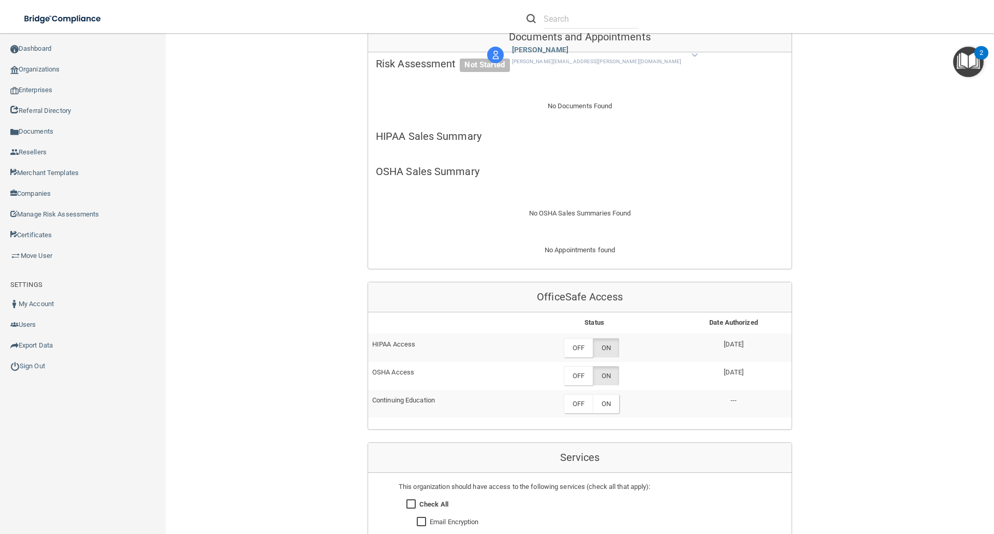
scroll to position [518, 0]
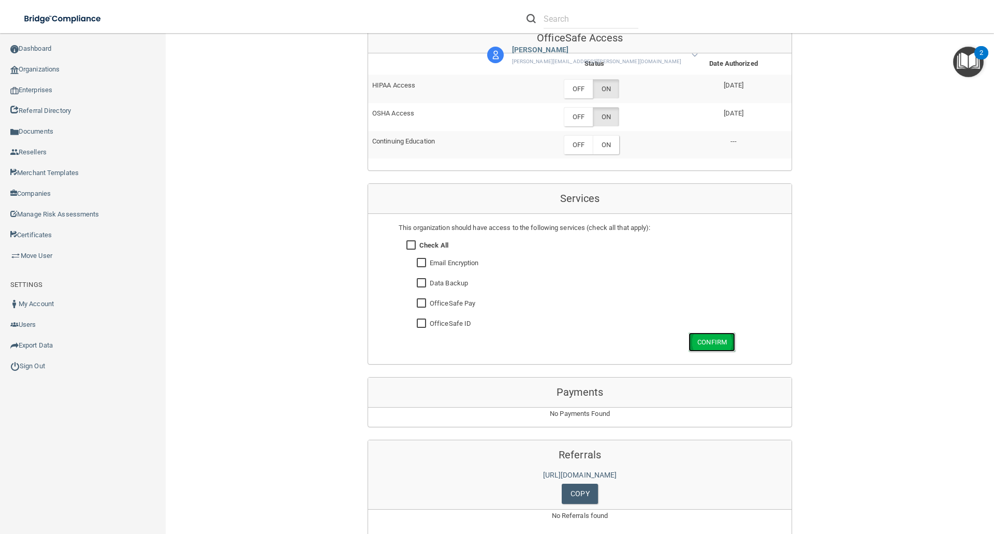
click at [722, 332] on button "Confirm" at bounding box center [711, 341] width 47 height 19
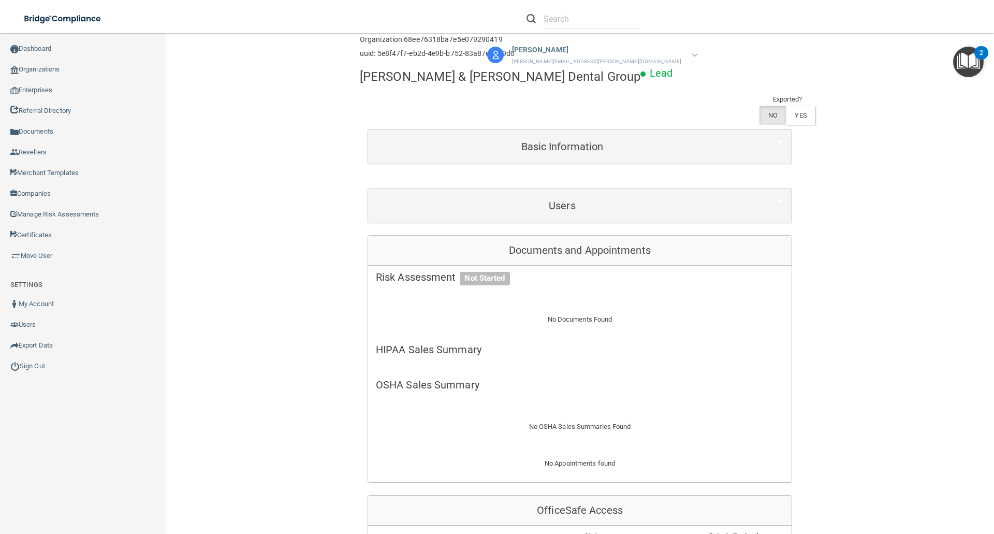
scroll to position [0, 0]
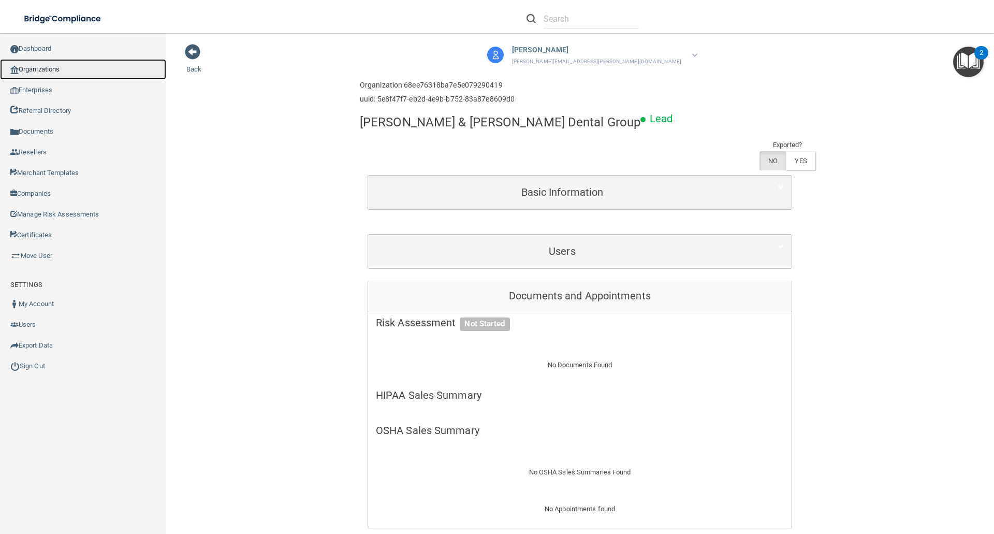
click at [60, 71] on link "Organizations" at bounding box center [83, 69] width 166 height 21
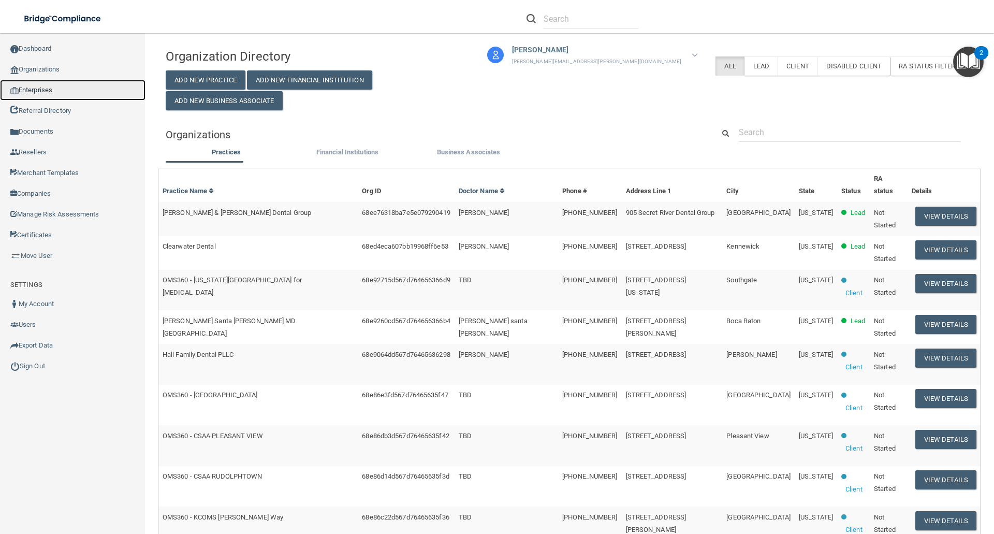
click at [41, 90] on link "Enterprises" at bounding box center [72, 90] width 145 height 21
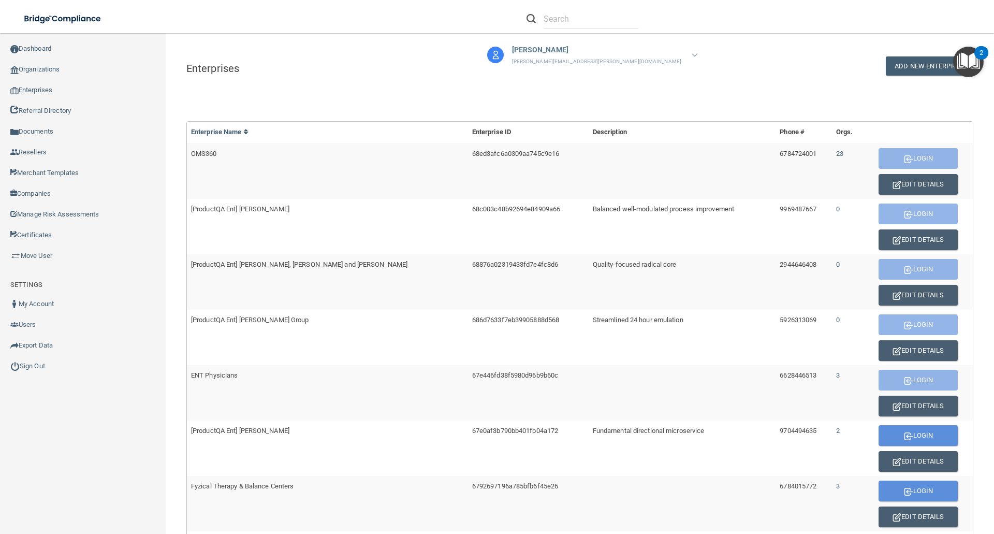
click at [905, 63] on div "Lucero Gusman lucero.gusman@ameridentco.com American Dental Companies Manage My…" at bounding box center [704, 33] width 580 height 67
click at [893, 67] on div "Lucero Gusman lucero.gusman@ameridentco.com American Dental Companies Manage My…" at bounding box center [704, 33] width 580 height 67
click at [904, 67] on div "Lucero Gusman lucero.gusman@ameridentco.com American Dental Companies Manage My…" at bounding box center [704, 33] width 580 height 67
click at [729, 78] on div "Enterprises ADD NEW ENTERPRISE" at bounding box center [580, 67] width 802 height 23
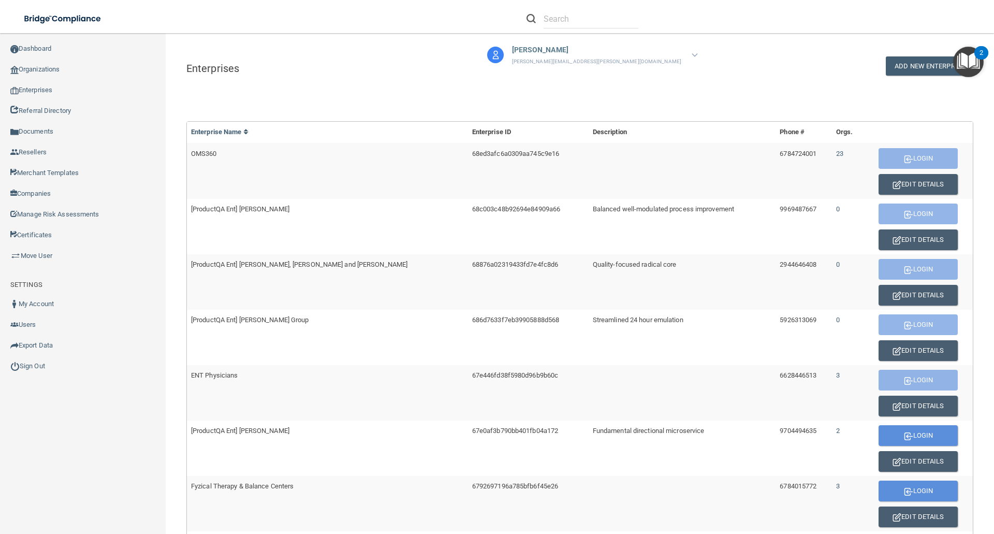
click at [919, 64] on div "Lucero Gusman lucero.gusman@ameridentco.com American Dental Companies Manage My…" at bounding box center [704, 33] width 580 height 67
click at [950, 68] on button "ADD NEW ENTERPRISE" at bounding box center [929, 65] width 87 height 19
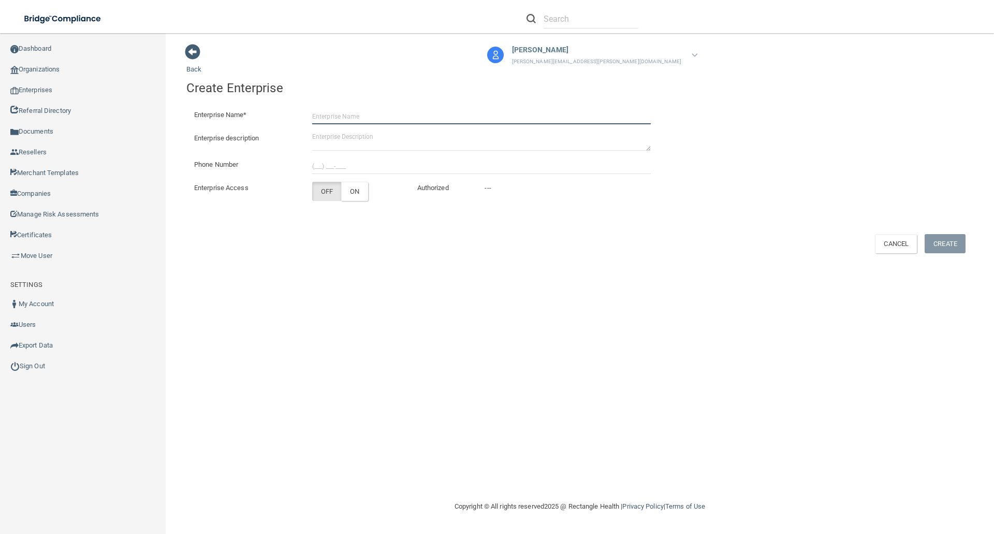
click at [323, 119] on input "Enterprise Name*" at bounding box center [481, 117] width 339 height 16
type input "[PERSON_NAME] & [PERSON_NAME] Dental Group"
click at [195, 49] on span at bounding box center [193, 52] width 16 height 16
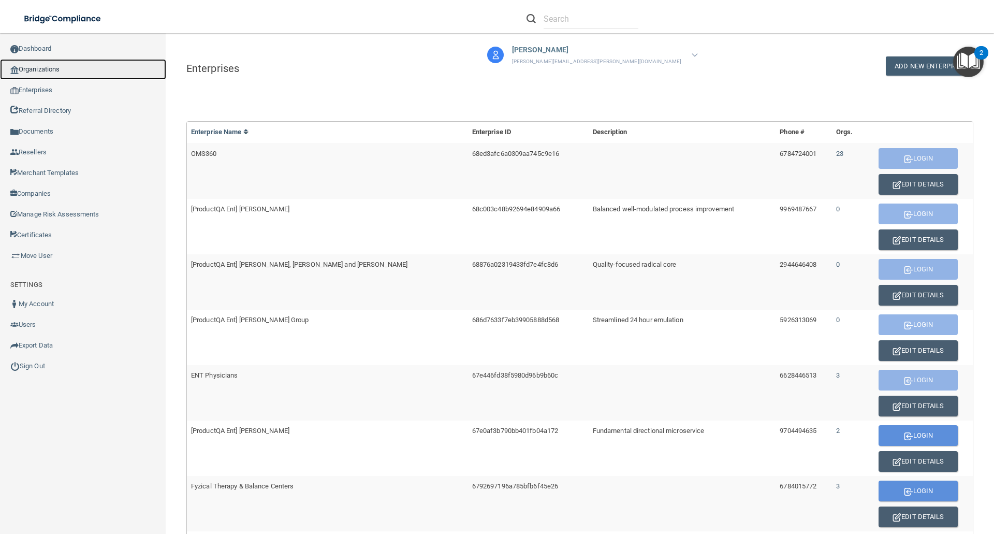
click at [44, 69] on link "Organizations" at bounding box center [83, 69] width 166 height 21
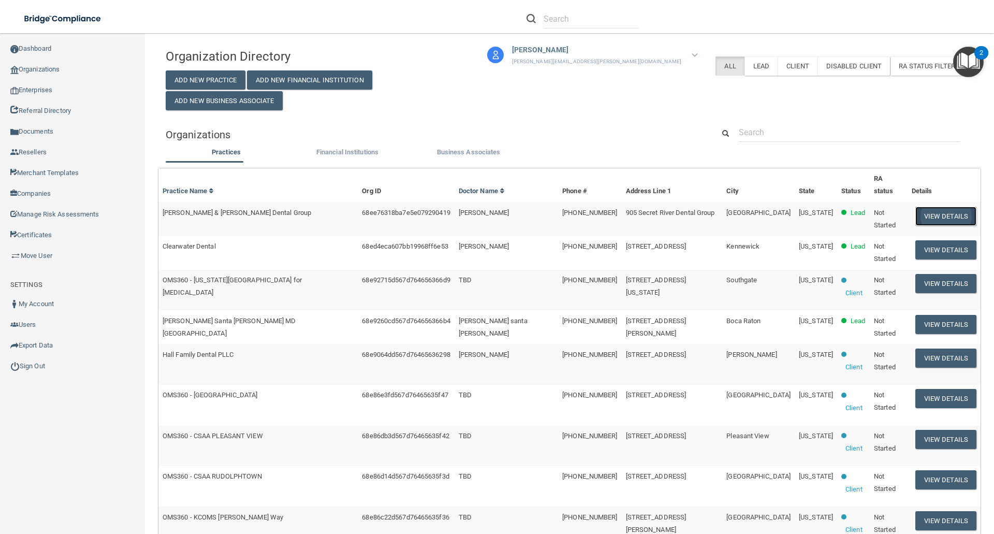
click at [959, 207] on button "View Details" at bounding box center [945, 216] width 61 height 19
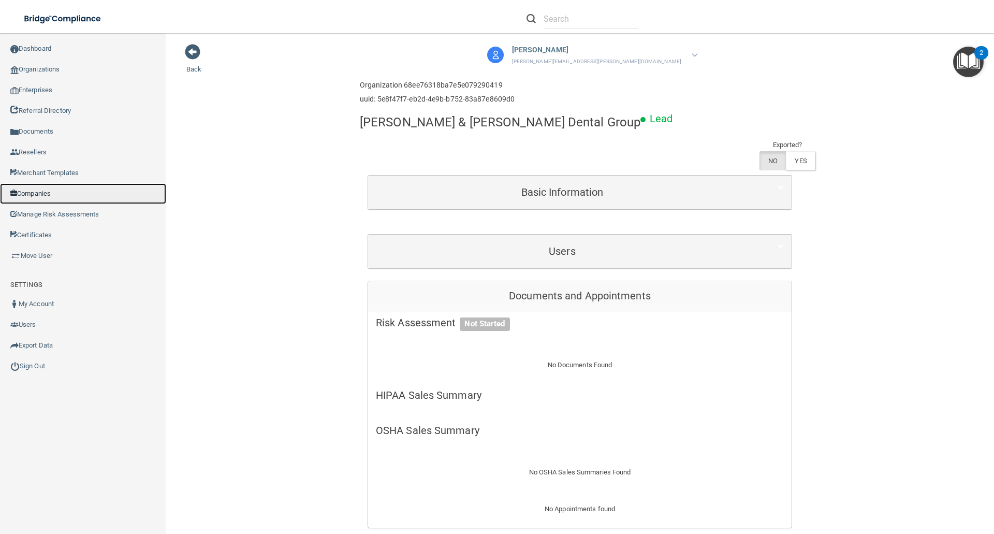
click at [26, 191] on link "Companies" at bounding box center [83, 193] width 166 height 21
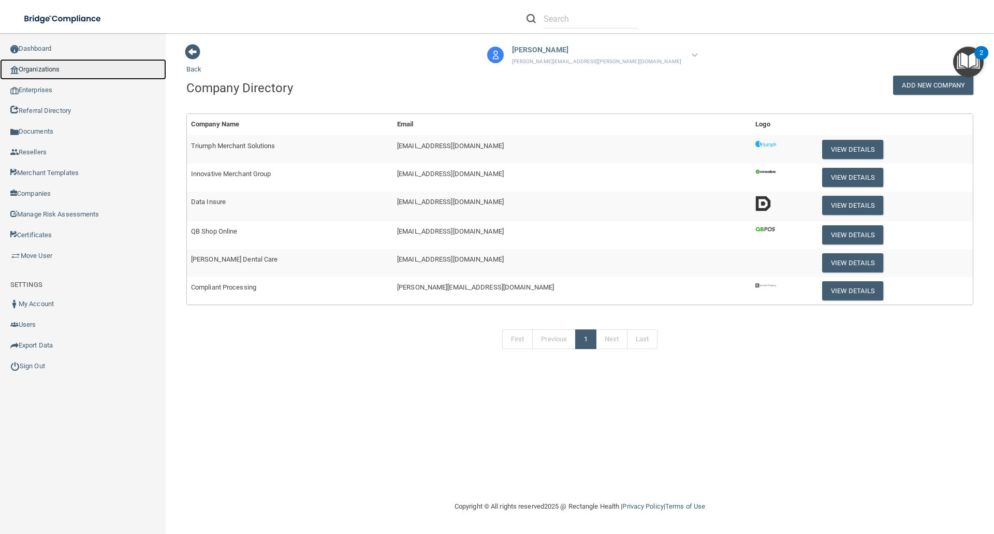
click at [46, 68] on link "Organizations" at bounding box center [83, 69] width 166 height 21
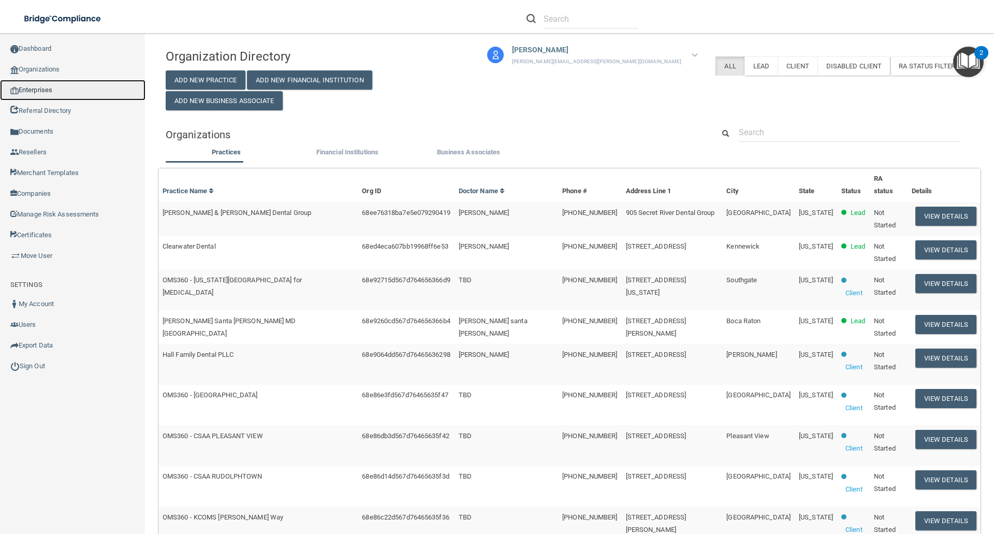
click at [42, 92] on link "Enterprises" at bounding box center [72, 90] width 145 height 21
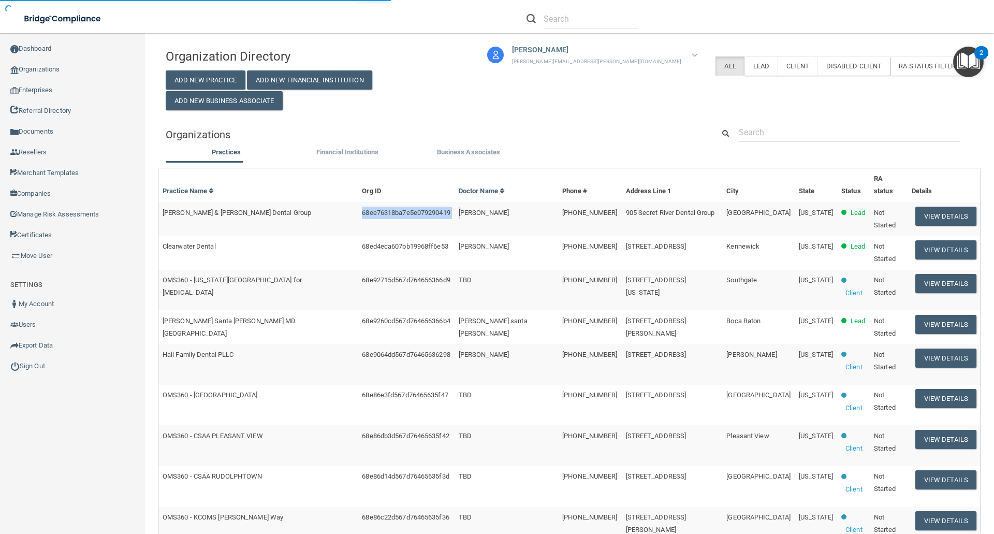
drag, startPoint x: 339, startPoint y: 202, endPoint x: 444, endPoint y: 200, distance: 105.1
click at [444, 202] on tr "Alizadeh & Saleh Dental Group 68ee76318ba7e5e079290419 Dr. Ashkan Alizadeh (916…" at bounding box center [569, 219] width 822 height 34
copy tr "68ee76318ba7e5e079290419 D"
click at [329, 215] on td "[PERSON_NAME] & [PERSON_NAME] Dental Group" at bounding box center [257, 219] width 199 height 34
drag, startPoint x: 334, startPoint y: 202, endPoint x: 432, endPoint y: 202, distance: 97.8
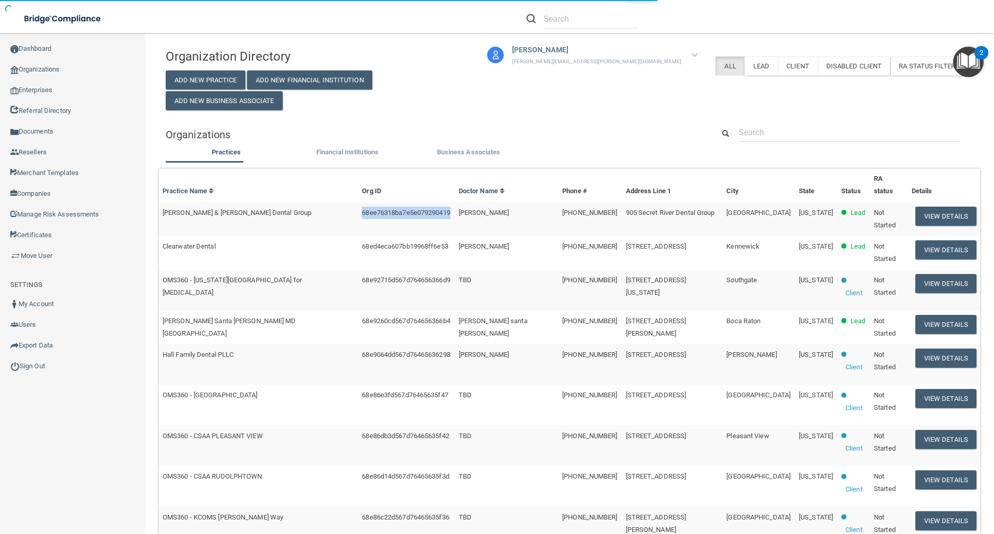
click at [432, 202] on td "68ee76318ba7e5e079290419" at bounding box center [406, 219] width 96 height 34
copy span "68ee76318ba7e5e079290419"
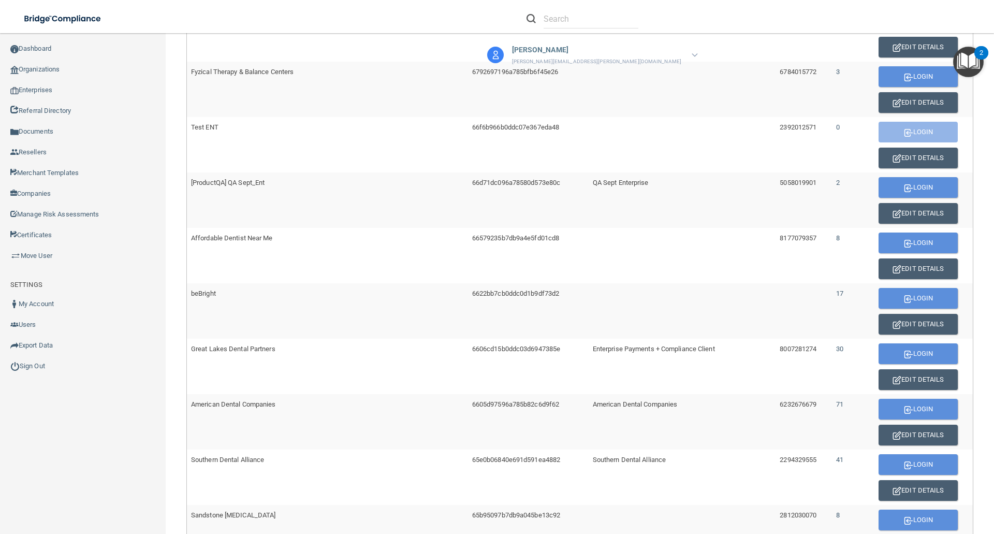
scroll to position [518, 0]
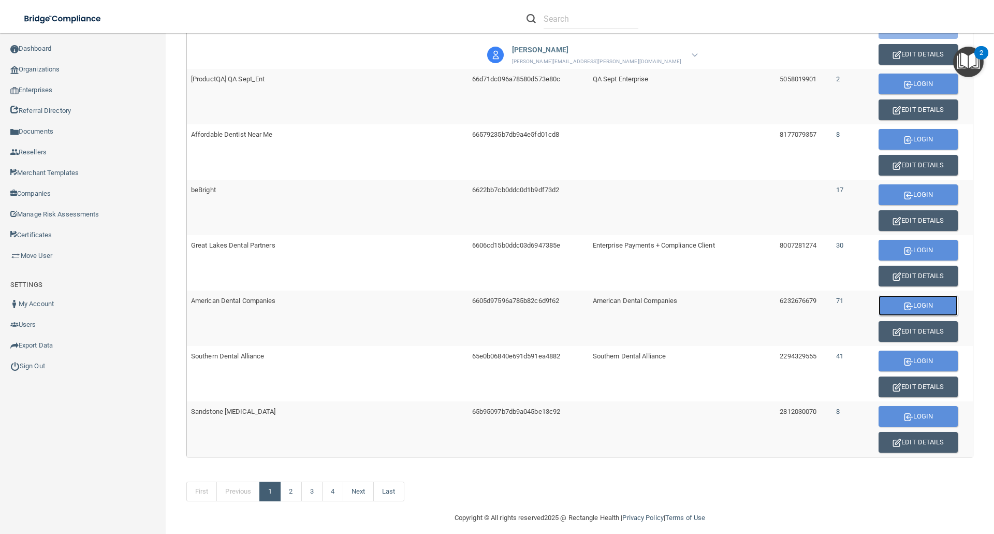
click at [903, 304] on button "Login" at bounding box center [917, 305] width 79 height 21
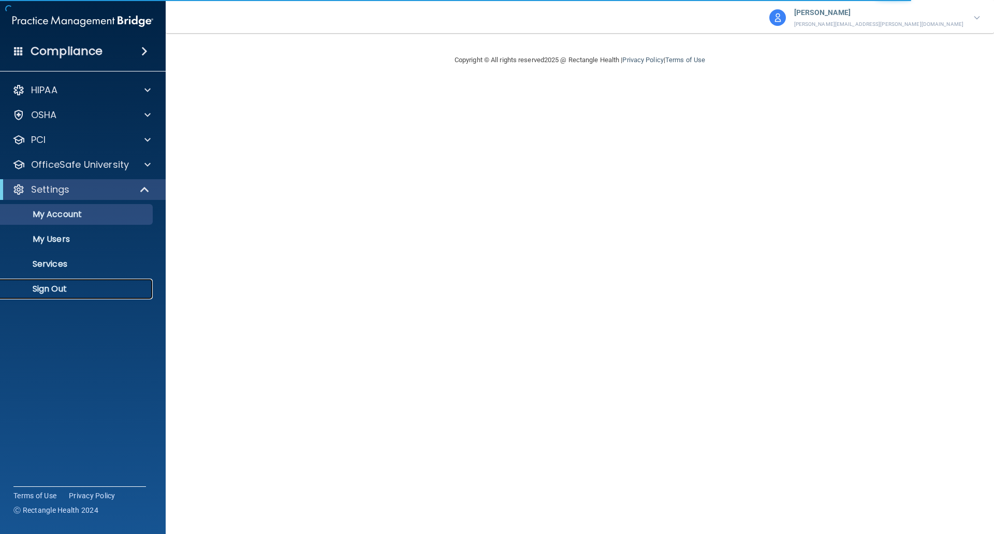
click at [59, 291] on p "Sign Out" at bounding box center [77, 289] width 141 height 10
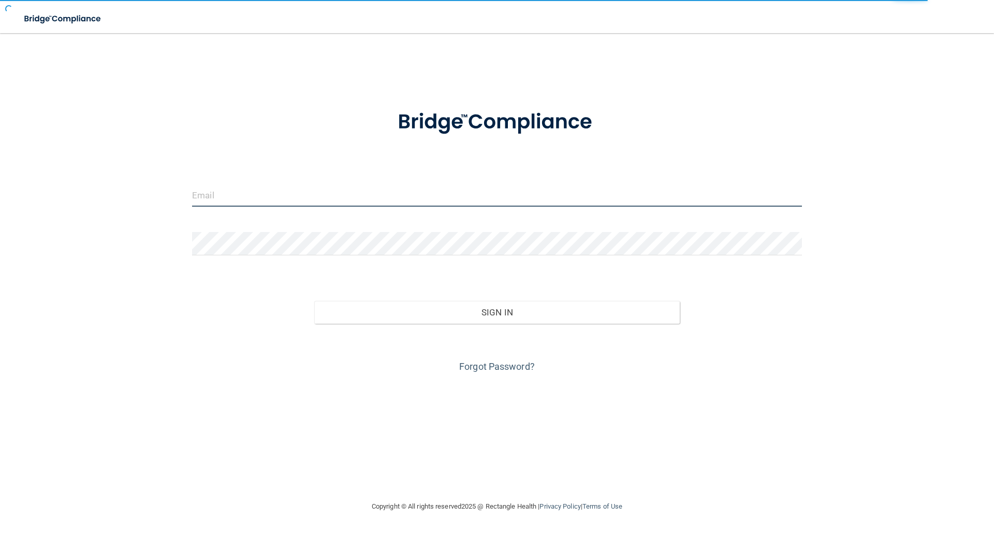
type input "[EMAIL_ADDRESS][DOMAIN_NAME]"
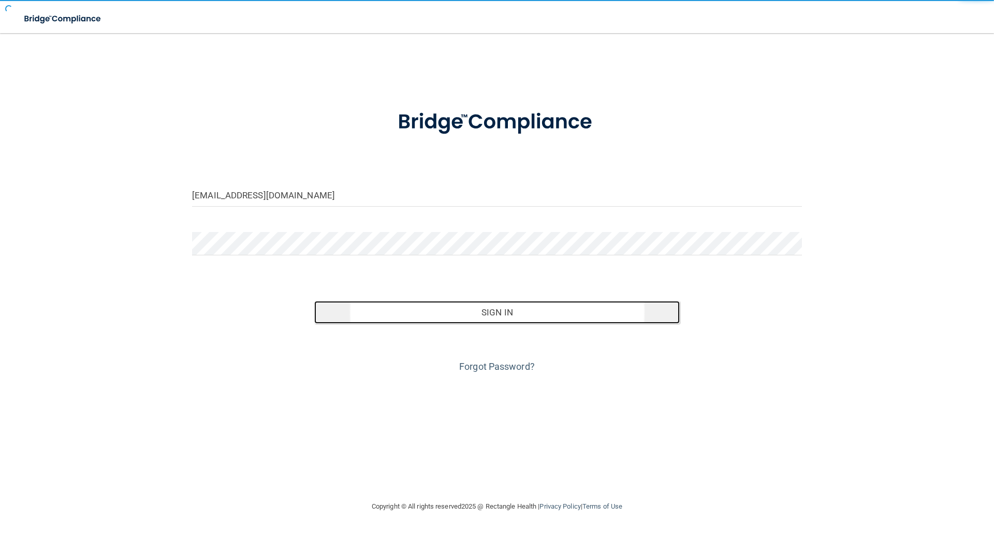
click at [436, 305] on button "Sign In" at bounding box center [497, 312] width 366 height 23
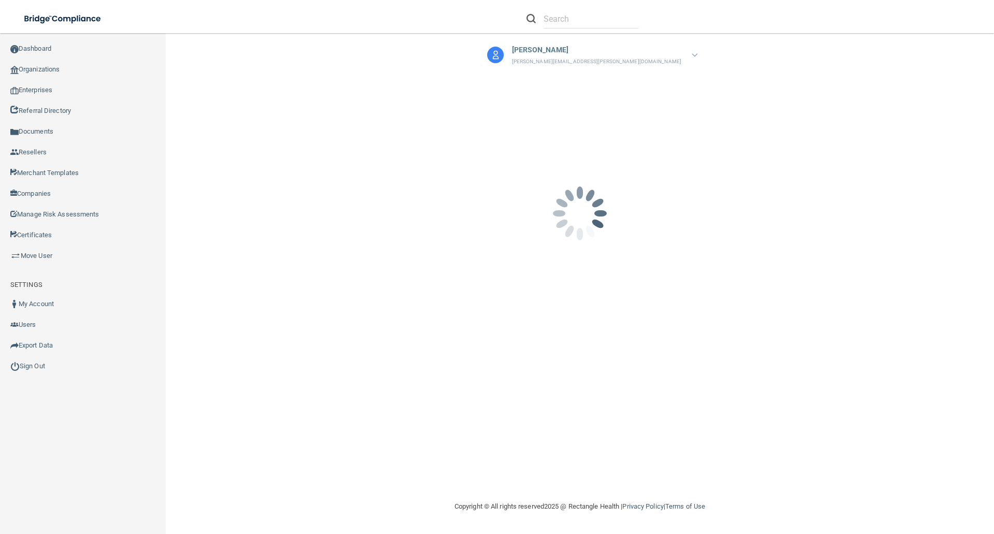
click at [695, 56] on img at bounding box center [695, 55] width 6 height 4
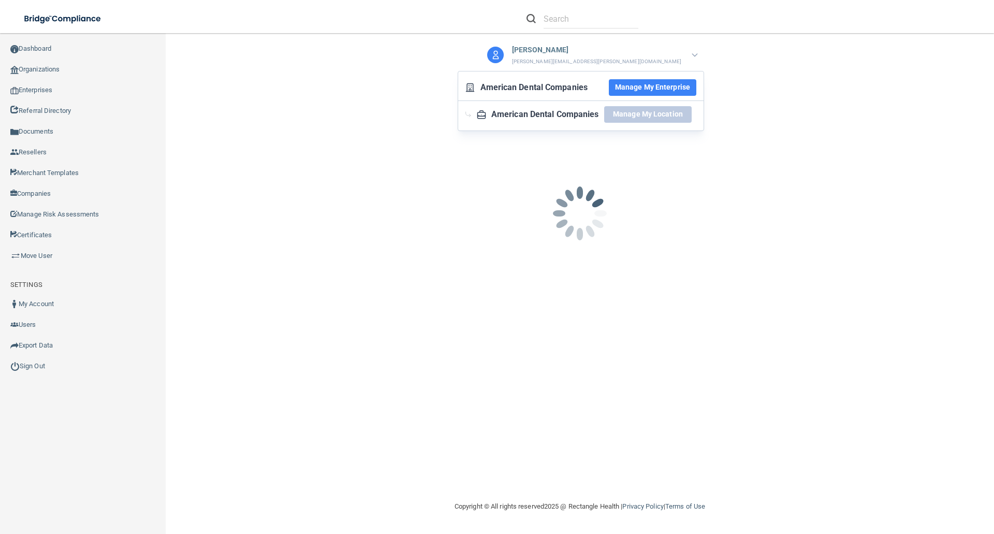
click at [784, 76] on div "[EMAIL_ADDRESS][DOMAIN_NAME] Invalid email/password. You don't have permission …" at bounding box center [579, 266] width 787 height 446
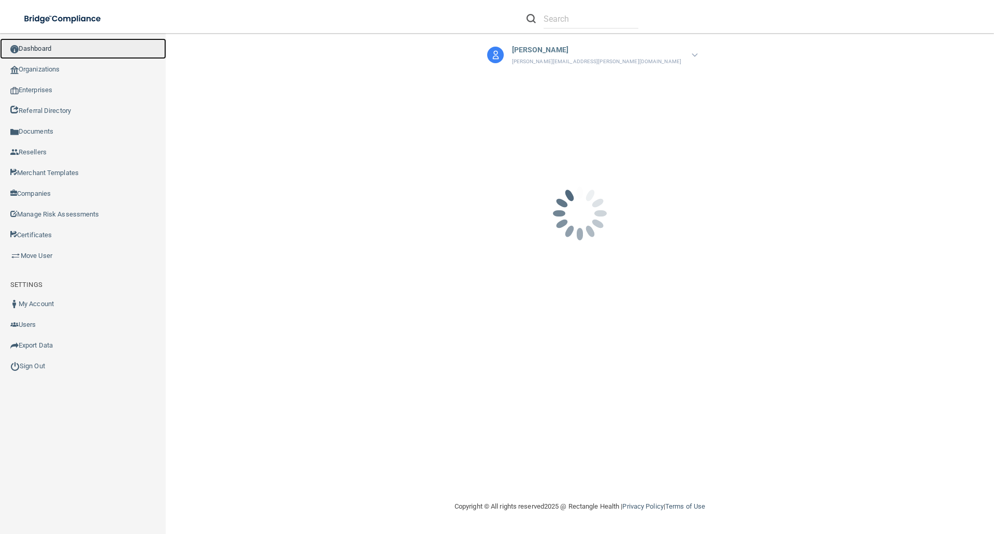
click at [46, 43] on link "Dashboard" at bounding box center [83, 48] width 166 height 21
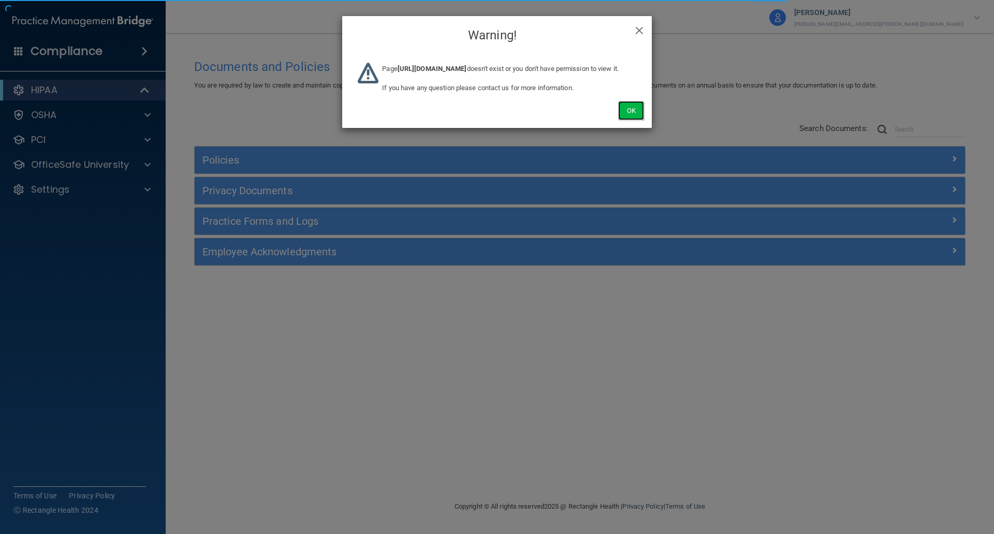
click at [634, 120] on button "Ok" at bounding box center [631, 110] width 26 height 19
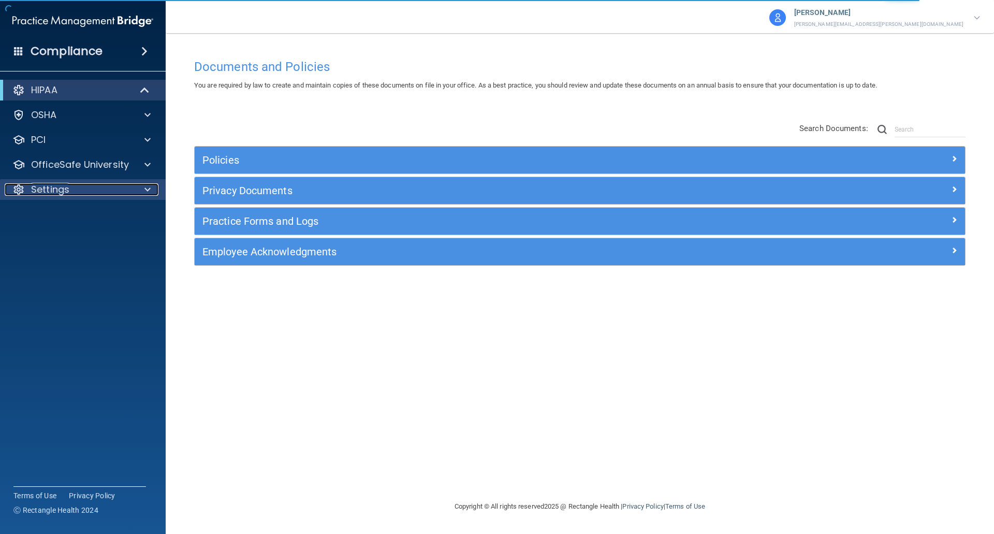
click at [42, 192] on p "Settings" at bounding box center [50, 189] width 38 height 12
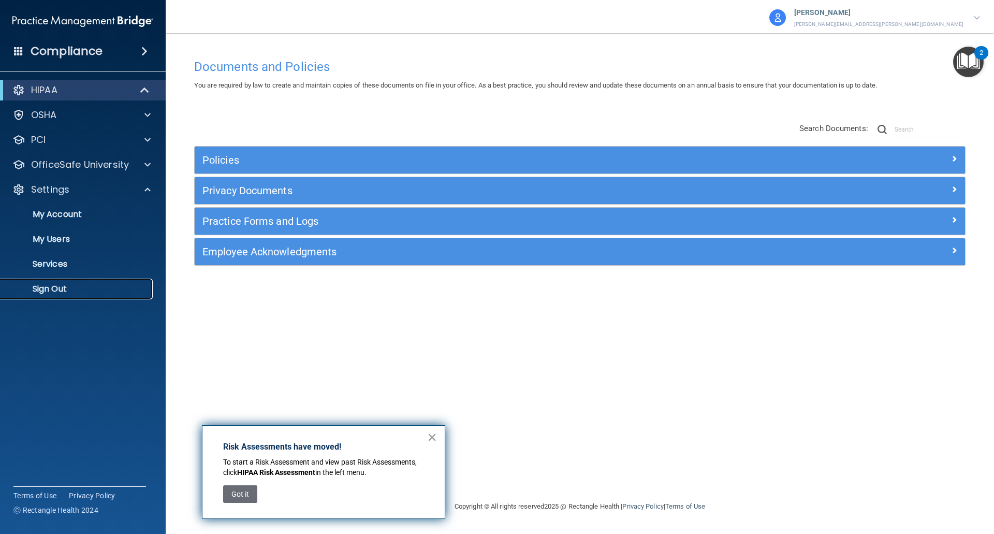
click at [47, 289] on p "Sign Out" at bounding box center [77, 289] width 141 height 10
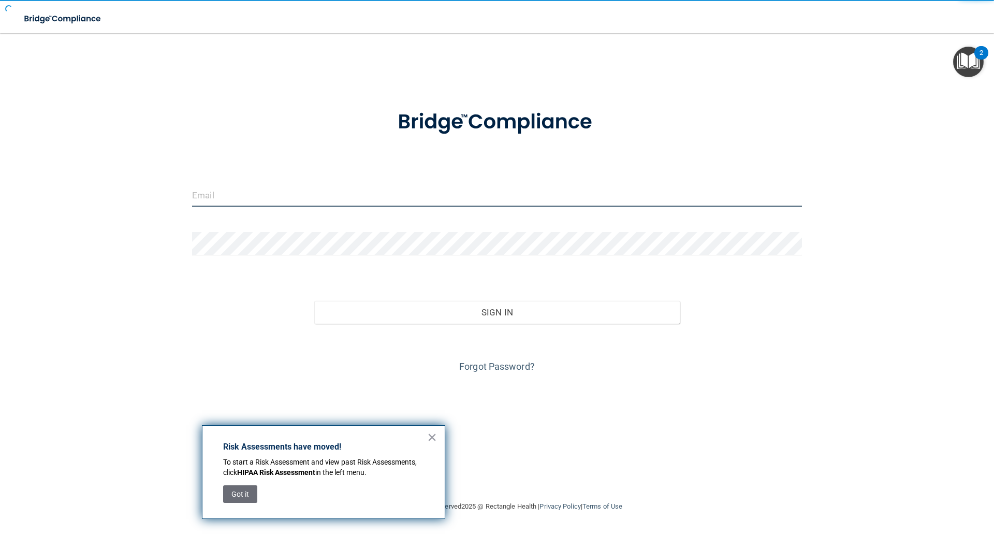
type input "[EMAIL_ADDRESS][DOMAIN_NAME]"
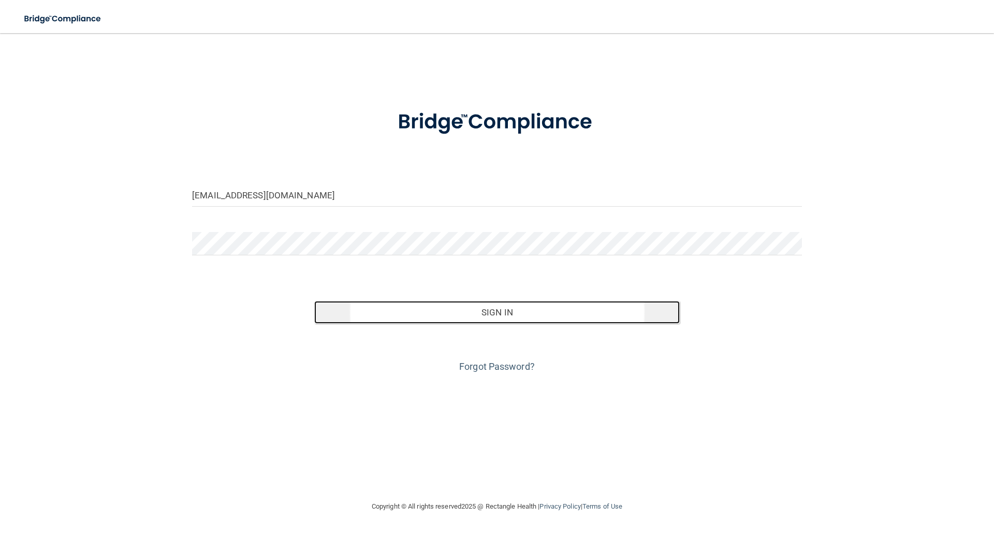
click at [507, 313] on button "Sign In" at bounding box center [497, 312] width 366 height 23
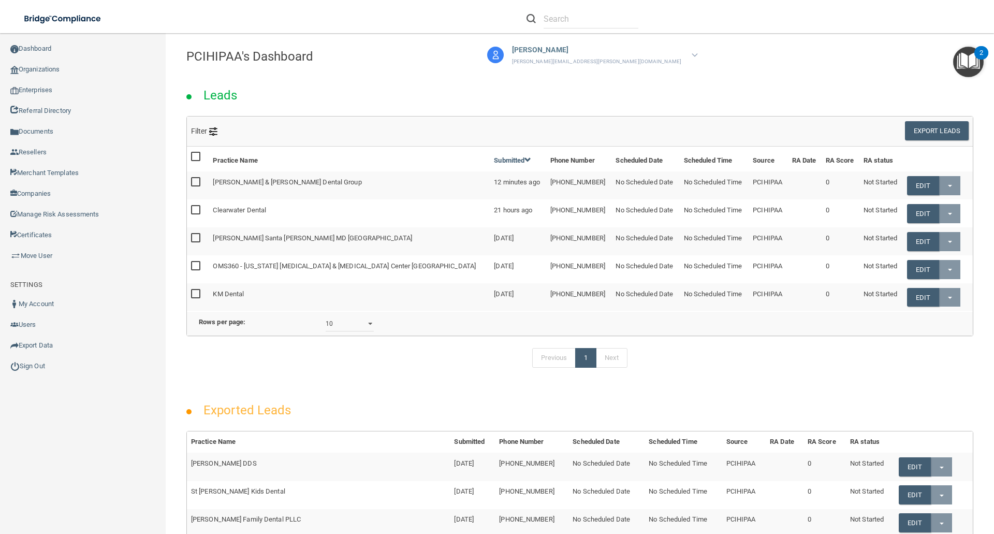
click at [196, 180] on input "checkbox" at bounding box center [197, 182] width 12 height 8
checkbox input "true"
click at [907, 181] on link "Edit" at bounding box center [923, 185] width 32 height 19
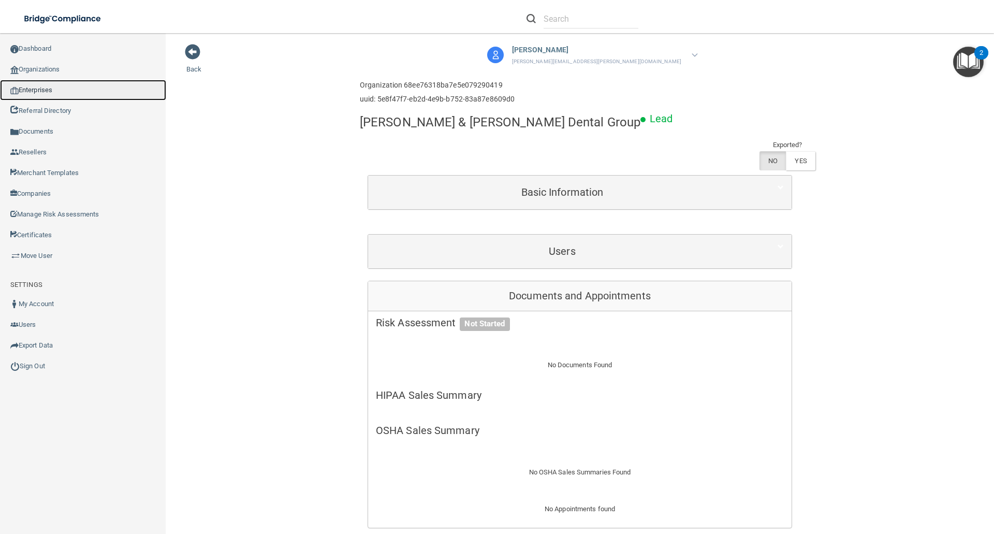
click at [42, 87] on link "Enterprises" at bounding box center [83, 90] width 166 height 21
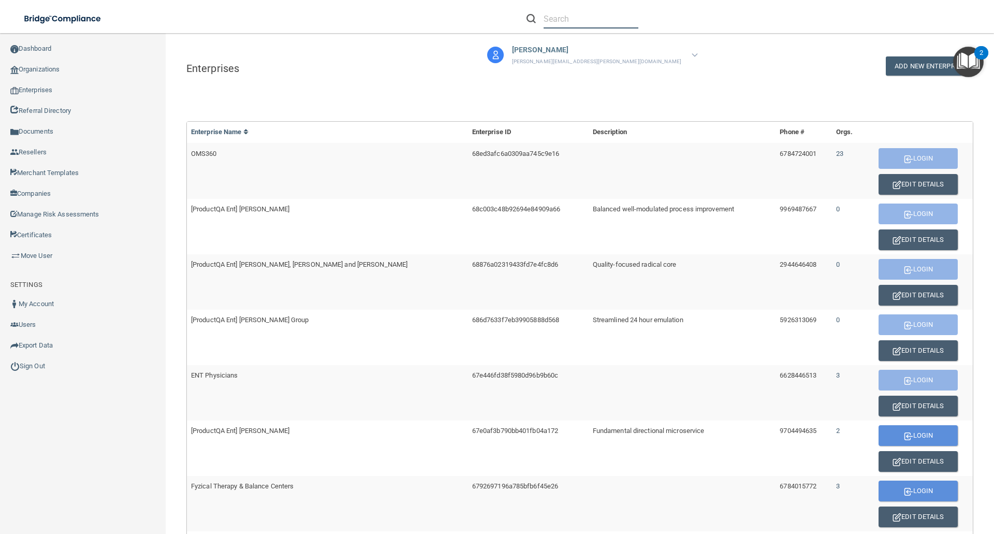
click at [566, 19] on input "text" at bounding box center [590, 18] width 95 height 19
paste input "68ee76318ba7e5e079290419"
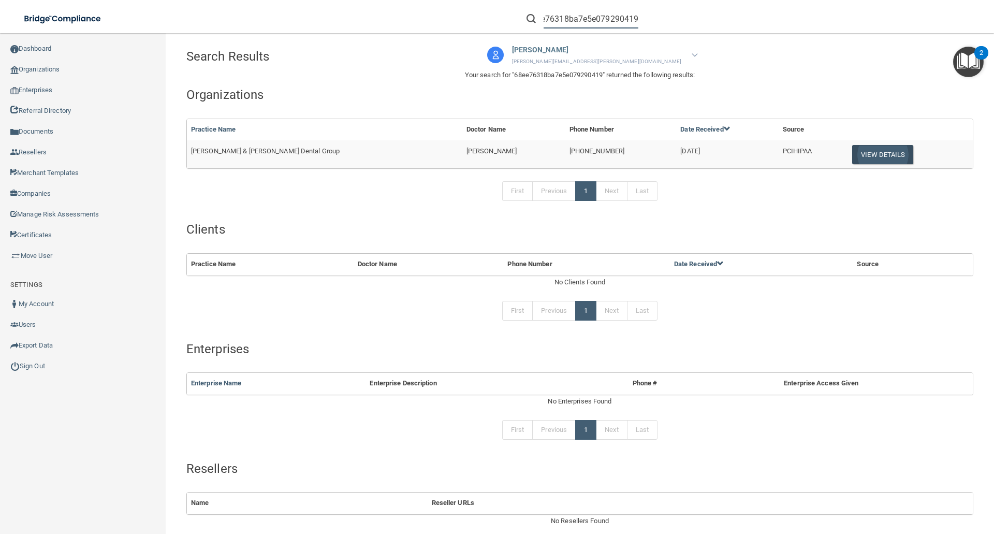
type input "68ee76318ba7e5e079290419"
click at [854, 155] on button "View Details" at bounding box center [882, 154] width 61 height 19
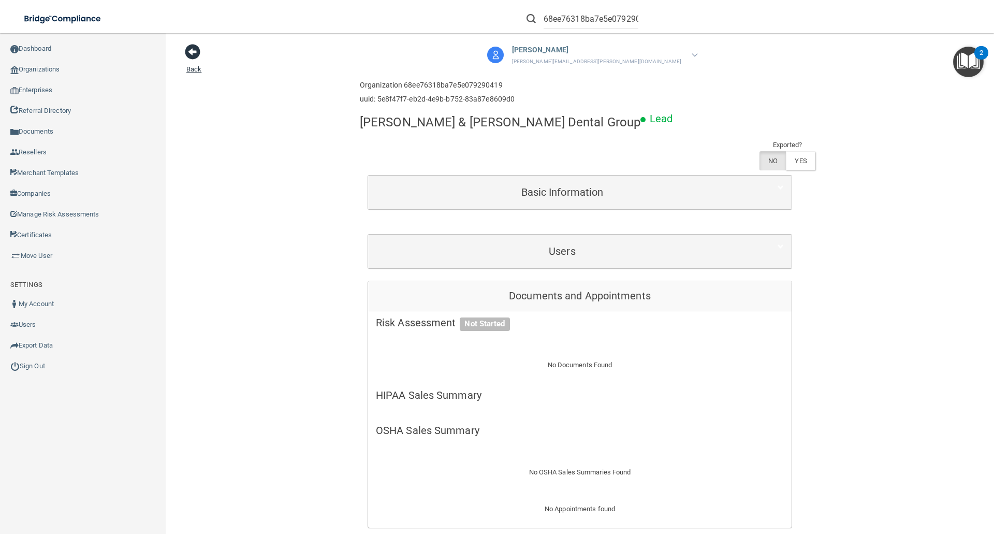
click at [192, 53] on span at bounding box center [193, 52] width 16 height 16
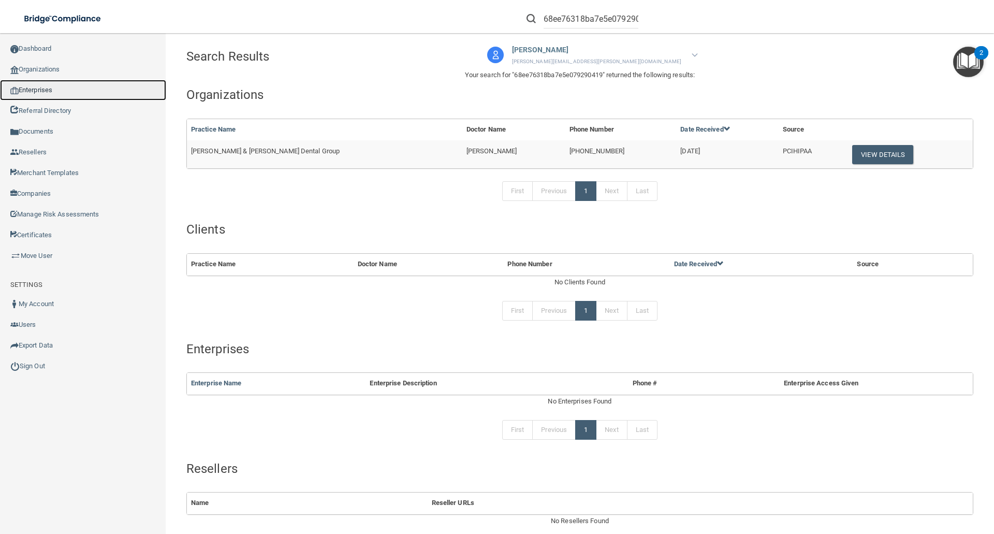
click at [42, 86] on link "Enterprises" at bounding box center [83, 90] width 166 height 21
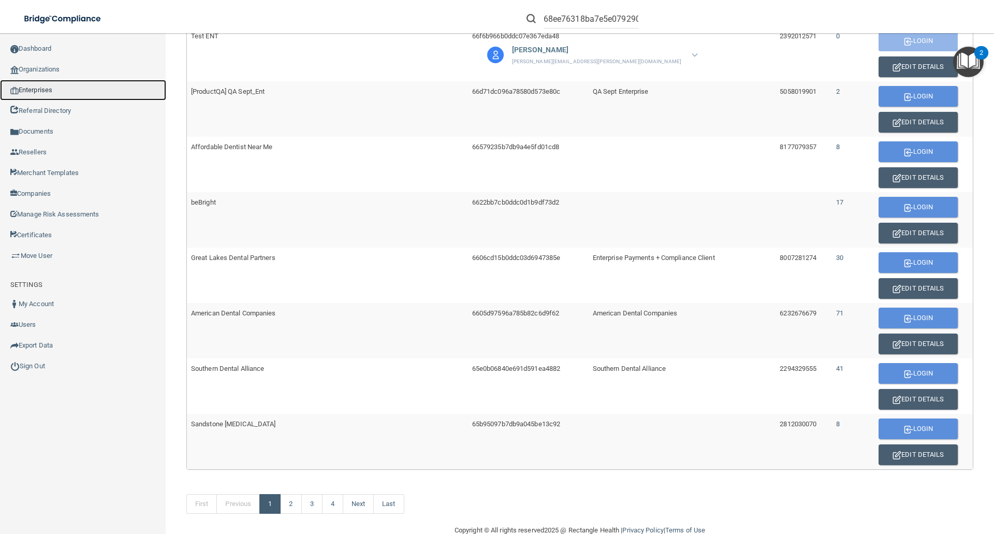
scroll to position [518, 0]
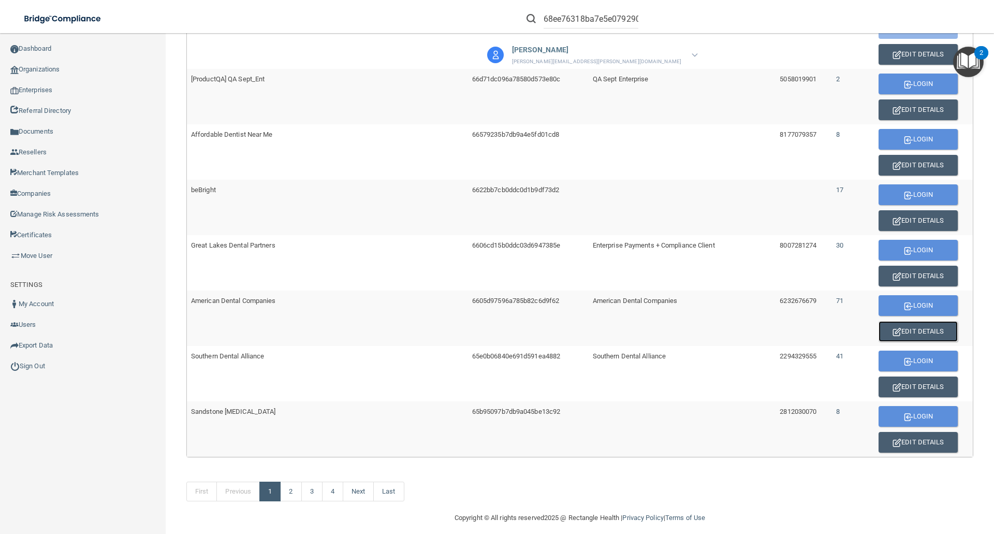
click at [893, 333] on button "Edit Details" at bounding box center [917, 331] width 79 height 21
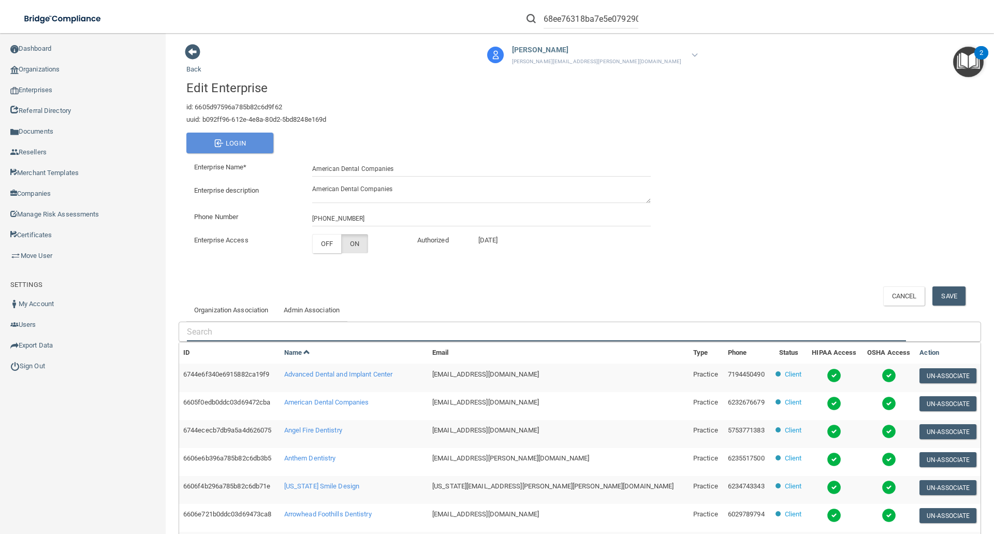
click at [236, 331] on input "text" at bounding box center [546, 331] width 719 height 19
paste input "68ee76318ba7e5e079290419"
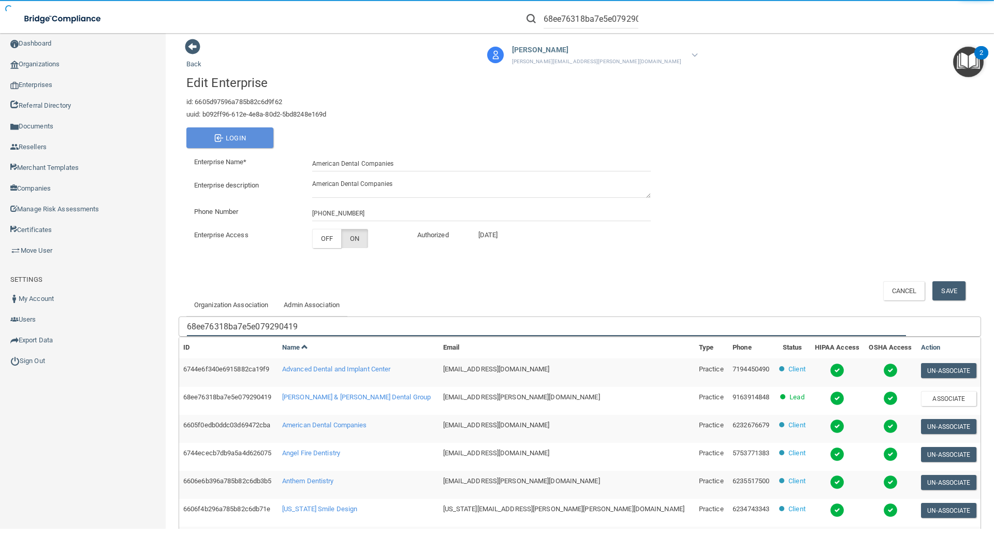
scroll to position [195, 0]
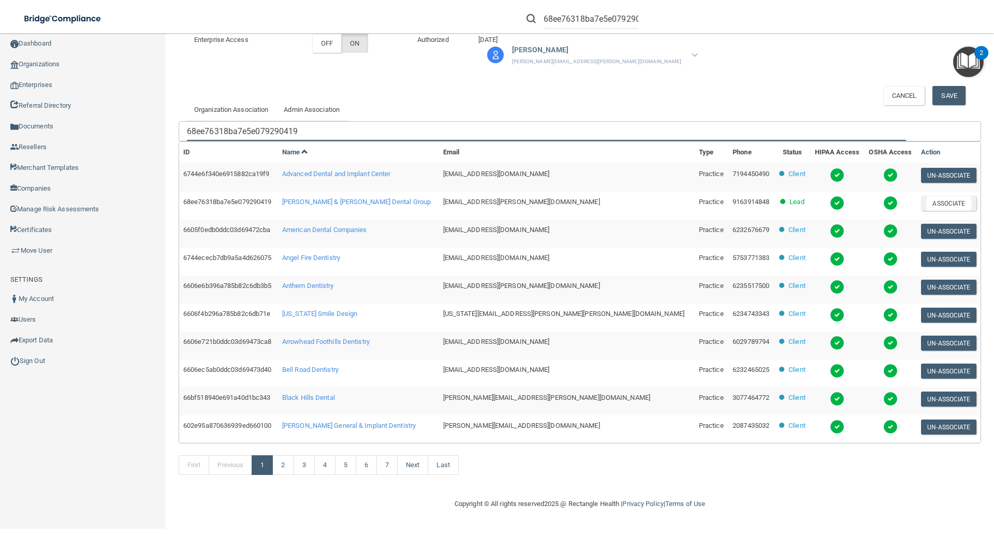
type input "68ee76318ba7e5e079290419"
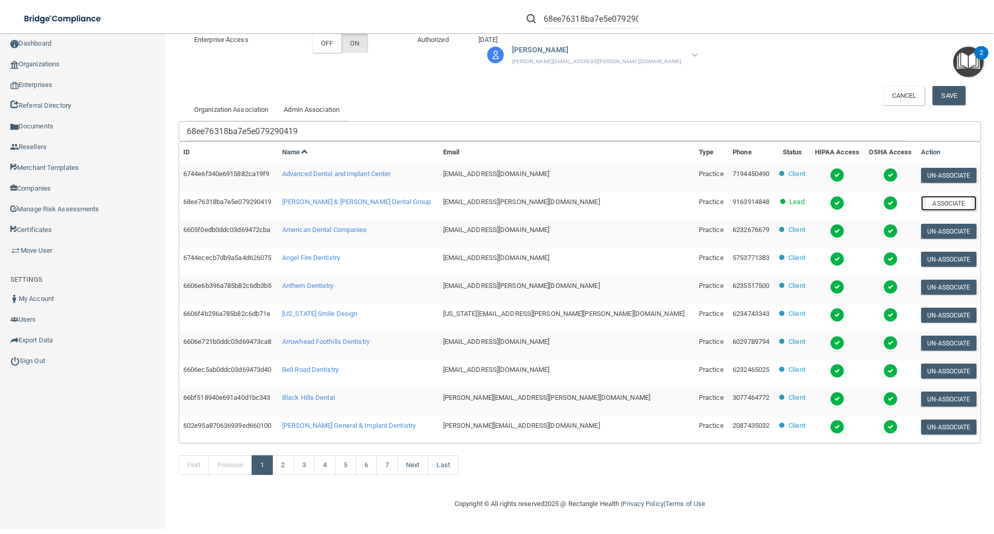
click at [930, 205] on button "Associate" at bounding box center [948, 203] width 55 height 15
drag, startPoint x: 183, startPoint y: 200, endPoint x: 278, endPoint y: 202, distance: 95.3
click at [278, 202] on td "68ee76318ba7e5e079290419" at bounding box center [228, 206] width 99 height 28
click at [320, 198] on span "[PERSON_NAME] & [PERSON_NAME] Dental Group" at bounding box center [356, 202] width 149 height 8
